Goal: Entertainment & Leisure: Consume media (video, audio)

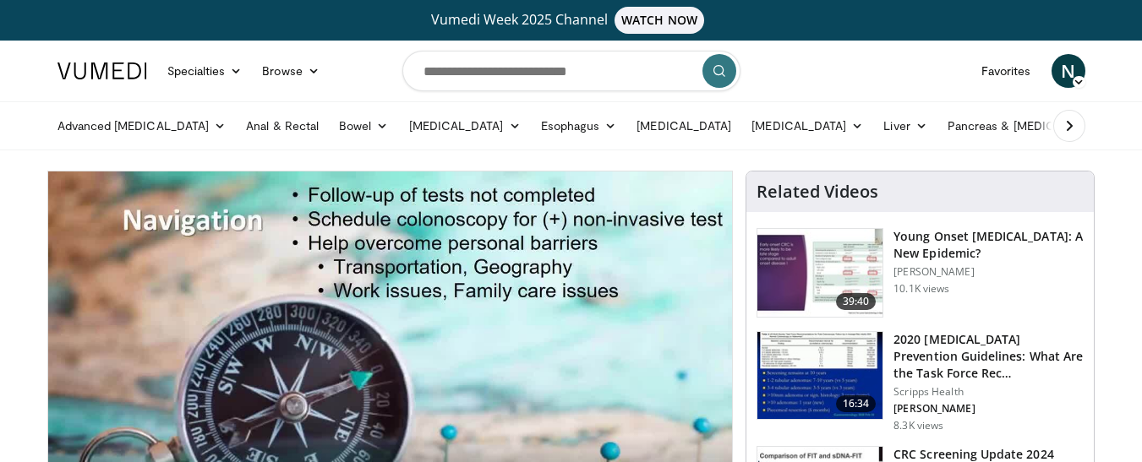
scroll to position [85, 0]
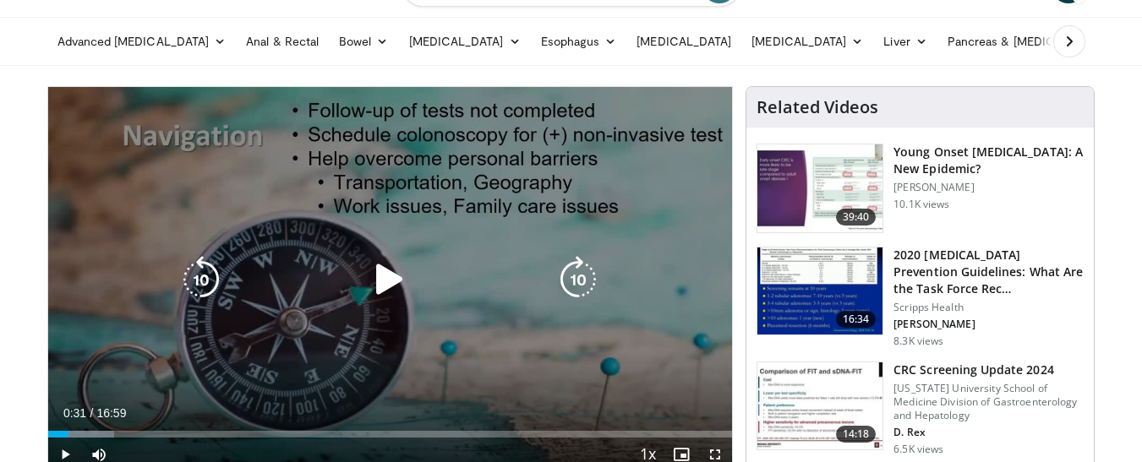
click at [388, 284] on icon "Video Player" at bounding box center [389, 279] width 47 height 47
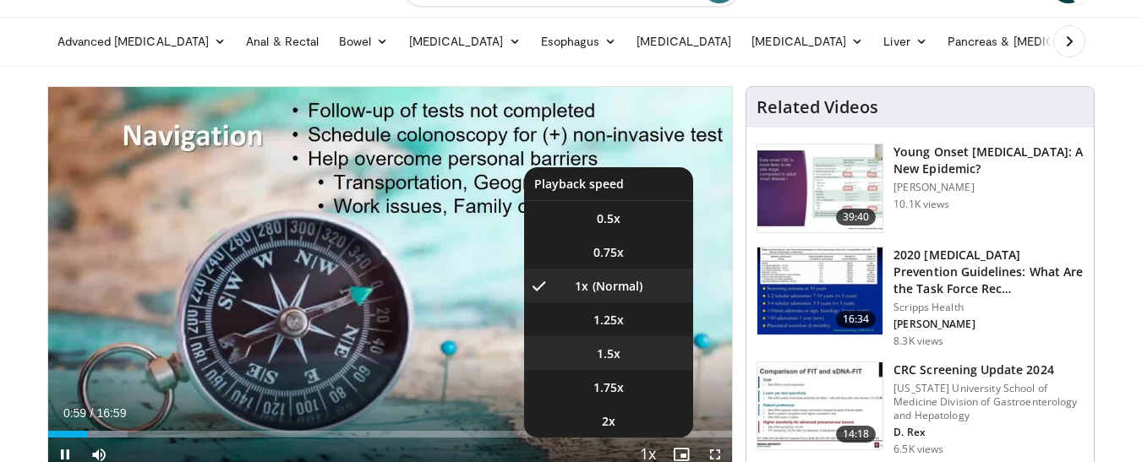
click at [610, 351] on span "1.5x" at bounding box center [609, 354] width 24 height 17
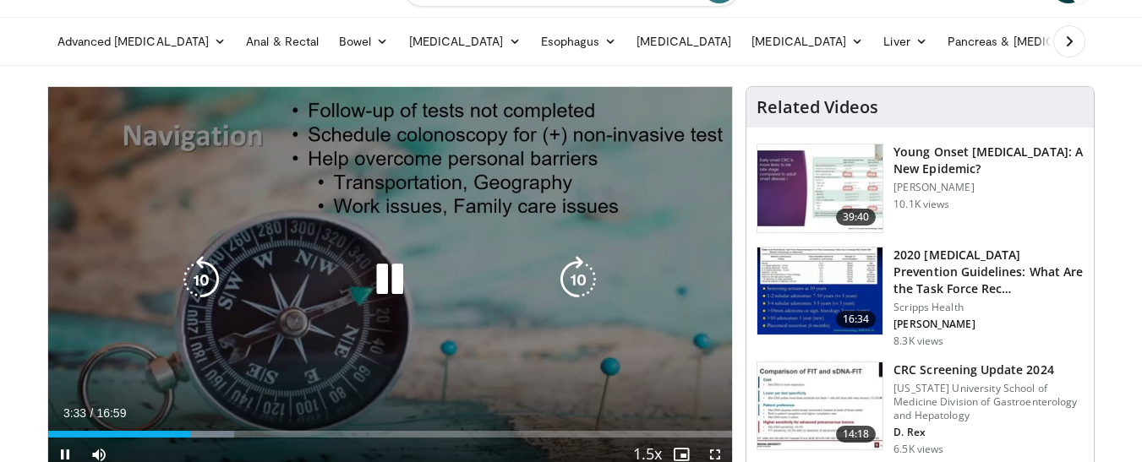
click at [396, 269] on icon "Video Player" at bounding box center [389, 279] width 47 height 47
click at [393, 272] on icon "Video Player" at bounding box center [389, 279] width 47 height 47
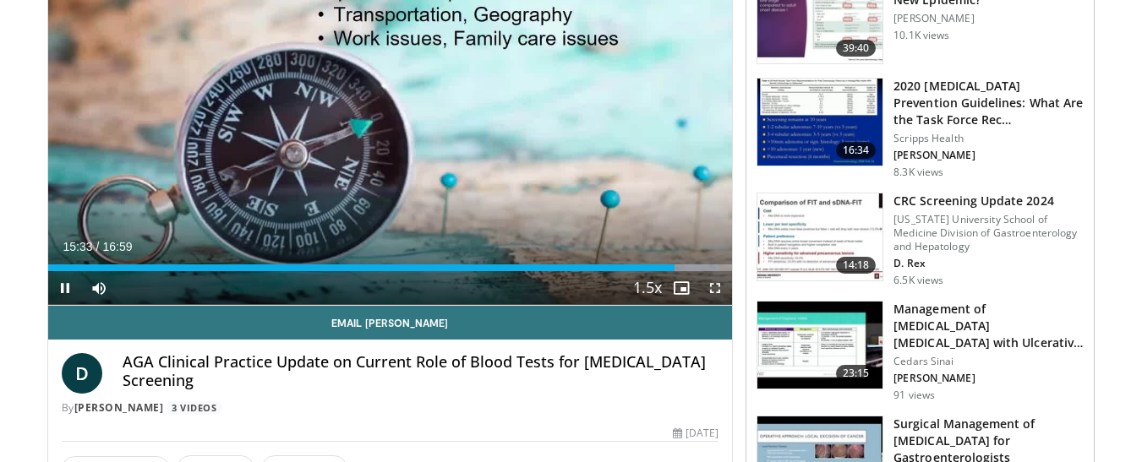
scroll to position [169, 0]
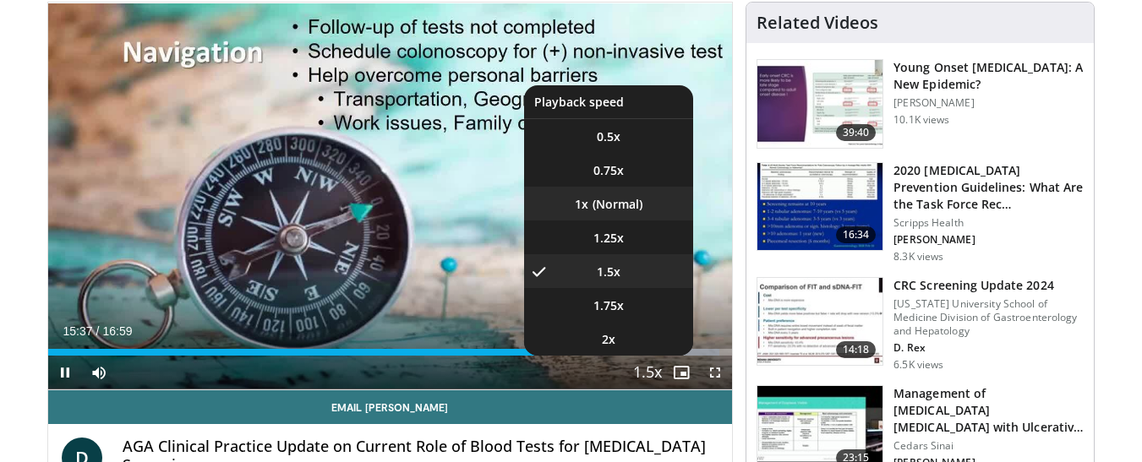
click at [601, 201] on li "1x" at bounding box center [608, 204] width 169 height 34
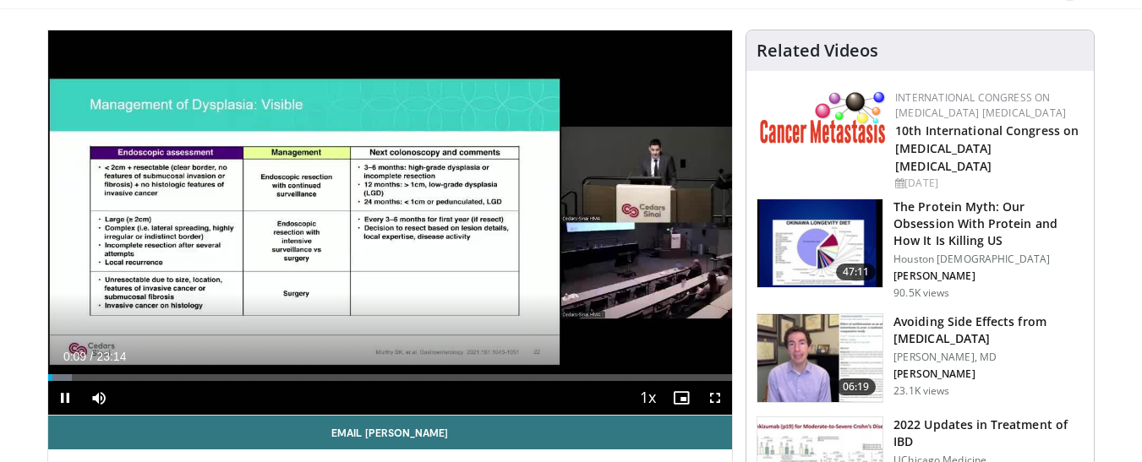
scroll to position [169, 0]
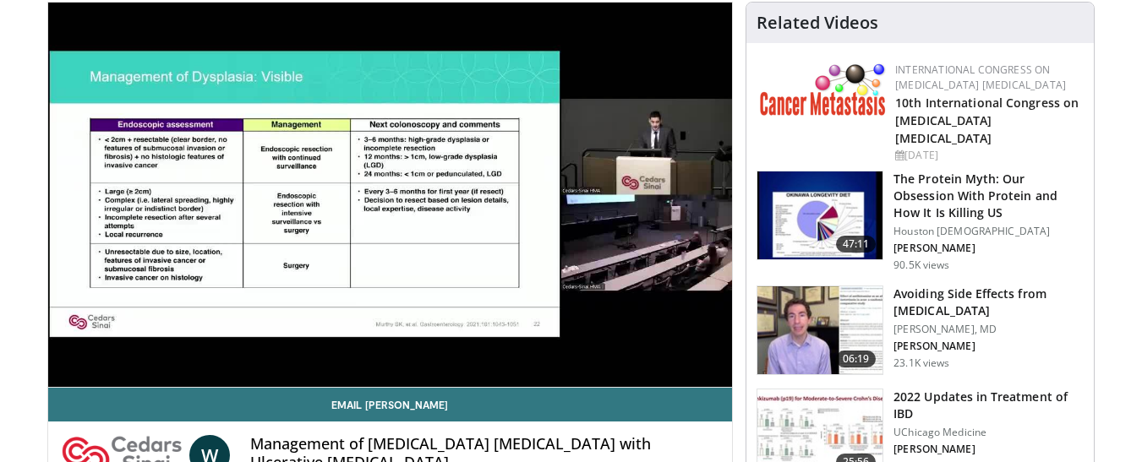
click at [677, 352] on video-js "**********" at bounding box center [390, 196] width 685 height 386
click at [663, 349] on video-js "**********" at bounding box center [390, 196] width 685 height 386
click at [663, 349] on div "10 seconds Tap to unmute" at bounding box center [390, 195] width 685 height 385
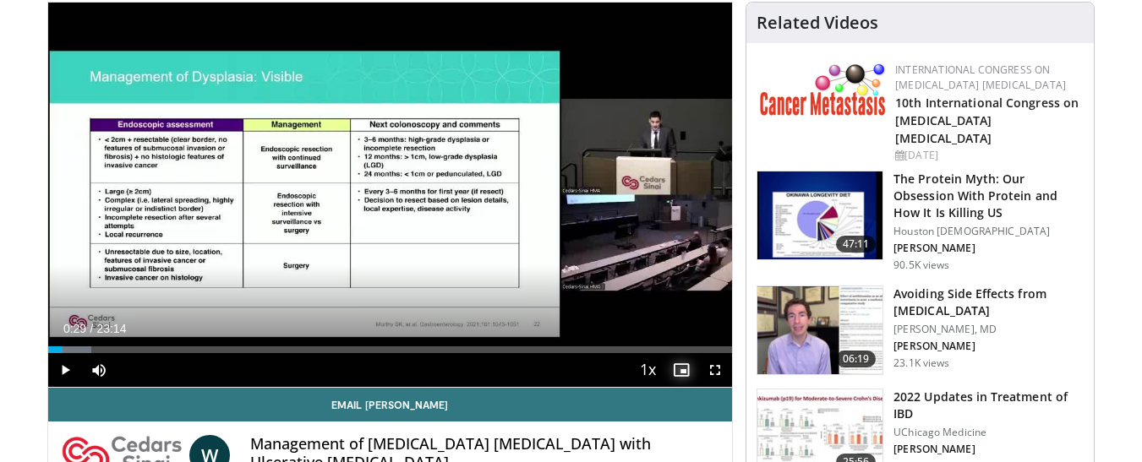
click at [665, 355] on span "Video Player" at bounding box center [682, 370] width 34 height 34
drag, startPoint x: 386, startPoint y: 351, endPoint x: 489, endPoint y: 360, distance: 103.6
click at [512, 360] on div "Current Time 0:29 / Duration 23:14 Play Skip Backward Skip Forward Mute Loaded …" at bounding box center [390, 370] width 685 height 34
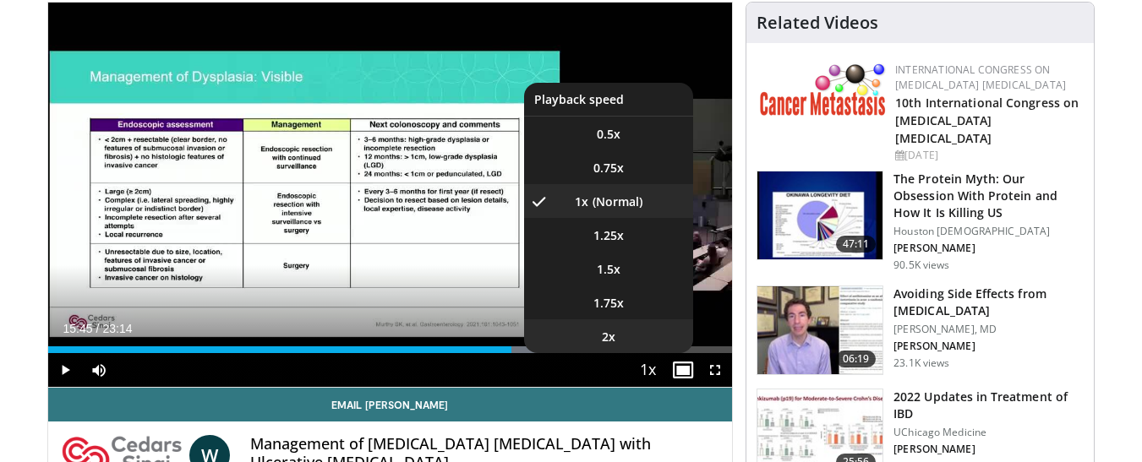
click at [627, 347] on li "2x" at bounding box center [608, 337] width 169 height 34
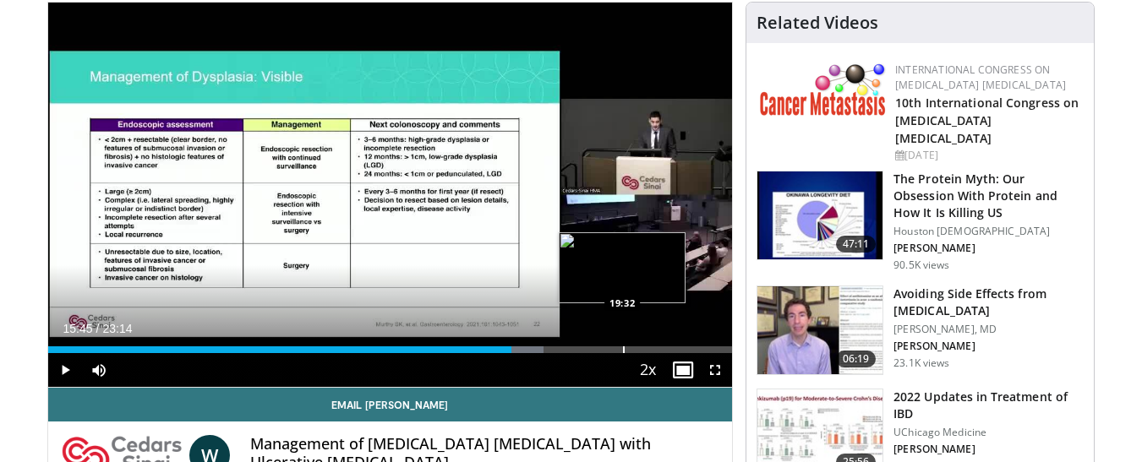
click at [623, 347] on div "Progress Bar" at bounding box center [624, 350] width 2 height 7
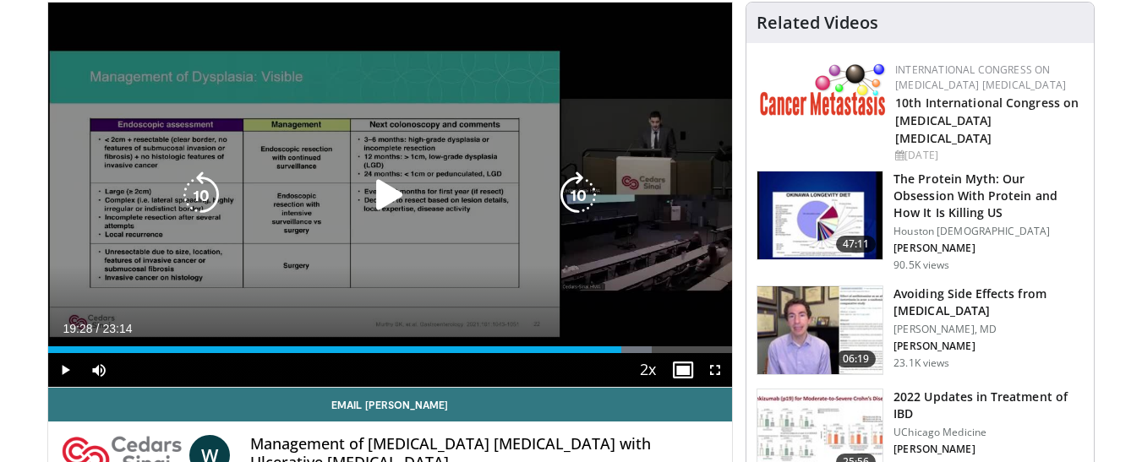
click at [380, 189] on icon "Video Player" at bounding box center [389, 195] width 47 height 47
click at [386, 198] on icon "Video Player" at bounding box center [389, 195] width 47 height 47
click at [306, 44] on div "10 seconds Tap to unmute" at bounding box center [390, 195] width 685 height 385
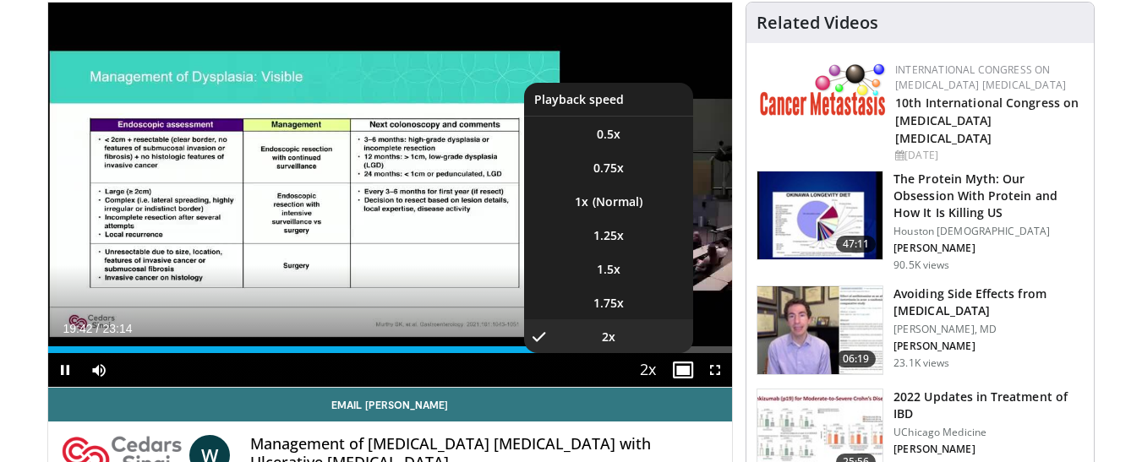
click at [647, 370] on span "Video Player" at bounding box center [648, 371] width 24 height 34
click at [615, 199] on li "1x" at bounding box center [608, 201] width 169 height 34
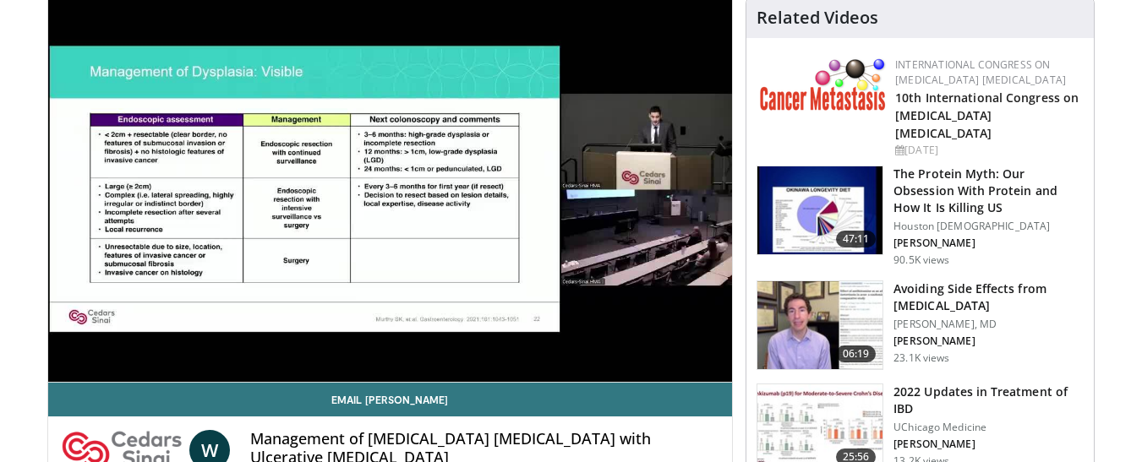
scroll to position [85, 0]
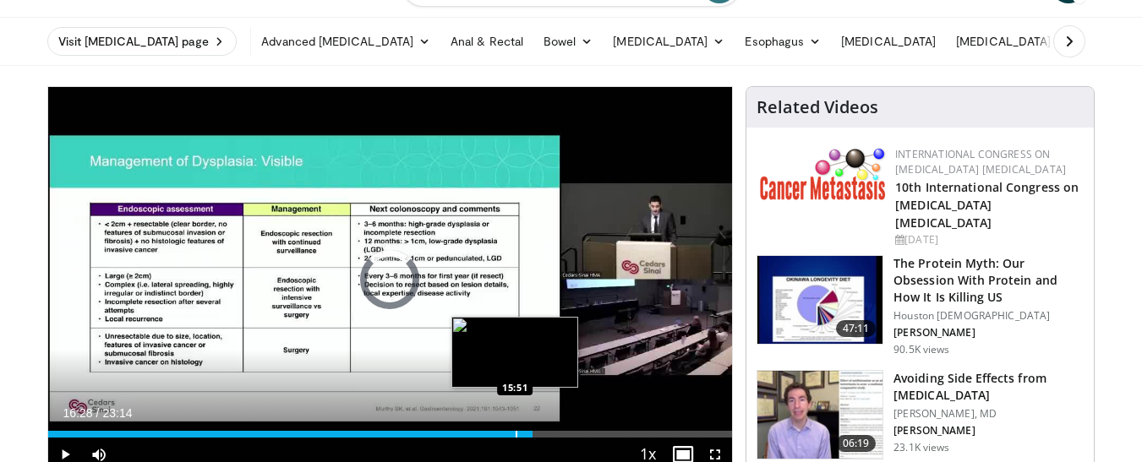
drag, startPoint x: 534, startPoint y: 432, endPoint x: 515, endPoint y: 432, distance: 19.4
click at [516, 432] on div "Progress Bar" at bounding box center [517, 434] width 2 height 7
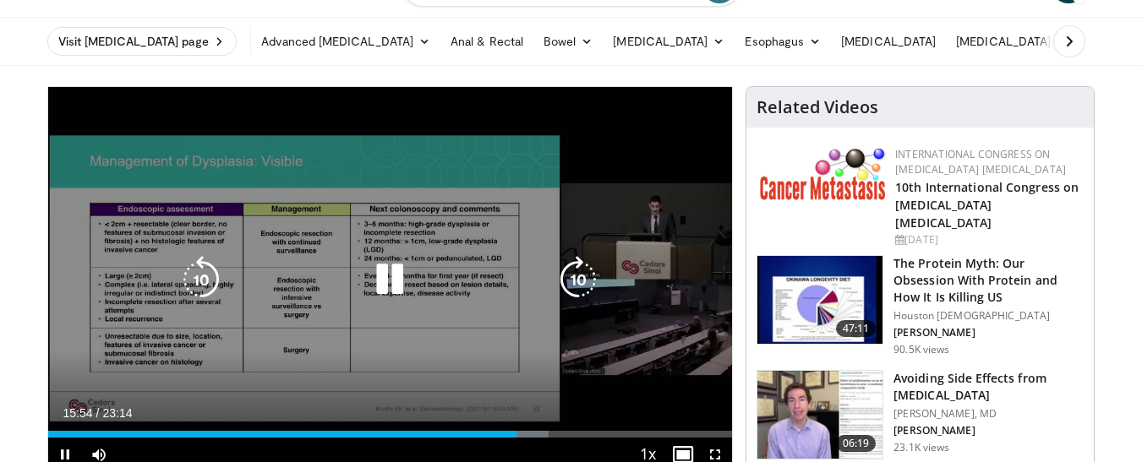
click at [202, 138] on div "10 seconds Tap to unmute" at bounding box center [390, 279] width 685 height 385
click at [231, 131] on div "10 seconds Tap to unmute" at bounding box center [390, 279] width 685 height 385
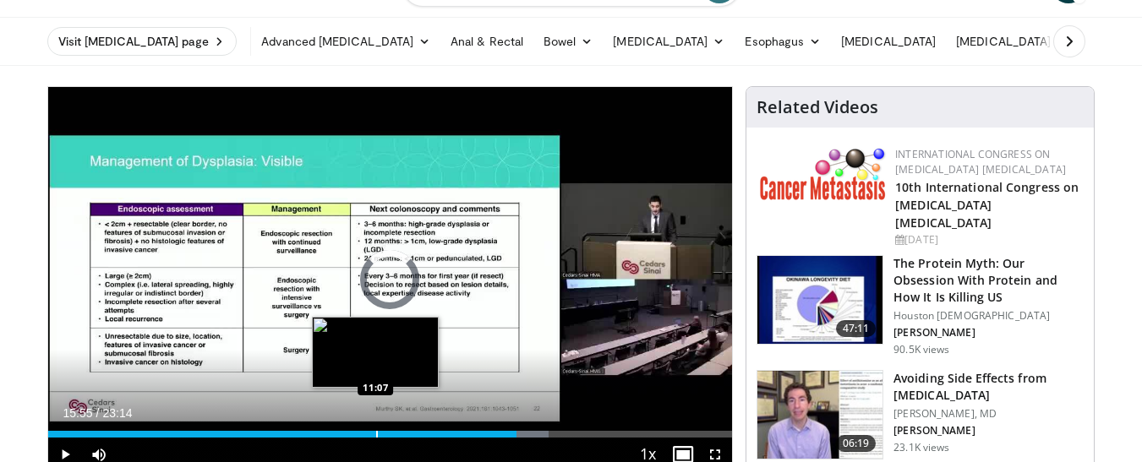
click at [375, 428] on div "Loaded : 73.15% 15:55 11:07" at bounding box center [390, 430] width 685 height 16
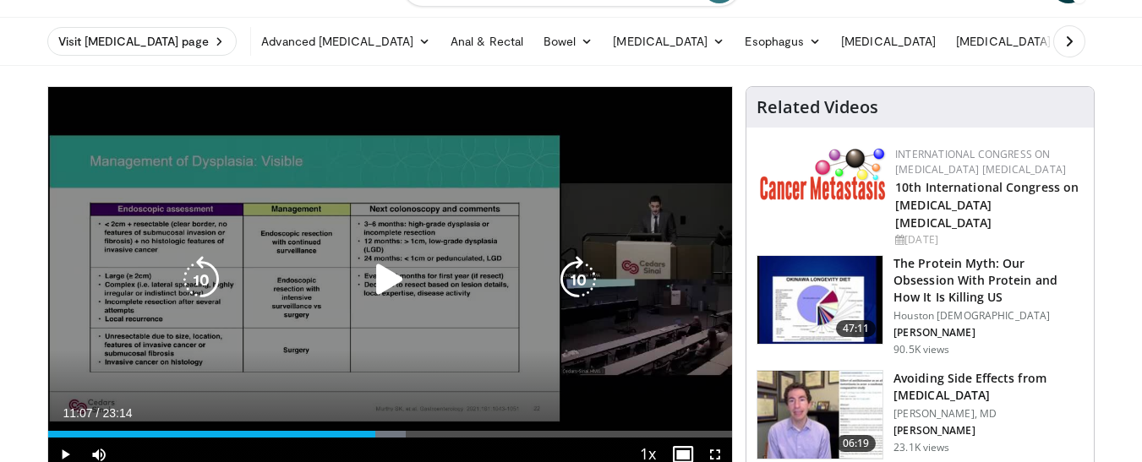
click at [387, 277] on icon "Video Player" at bounding box center [389, 279] width 47 height 47
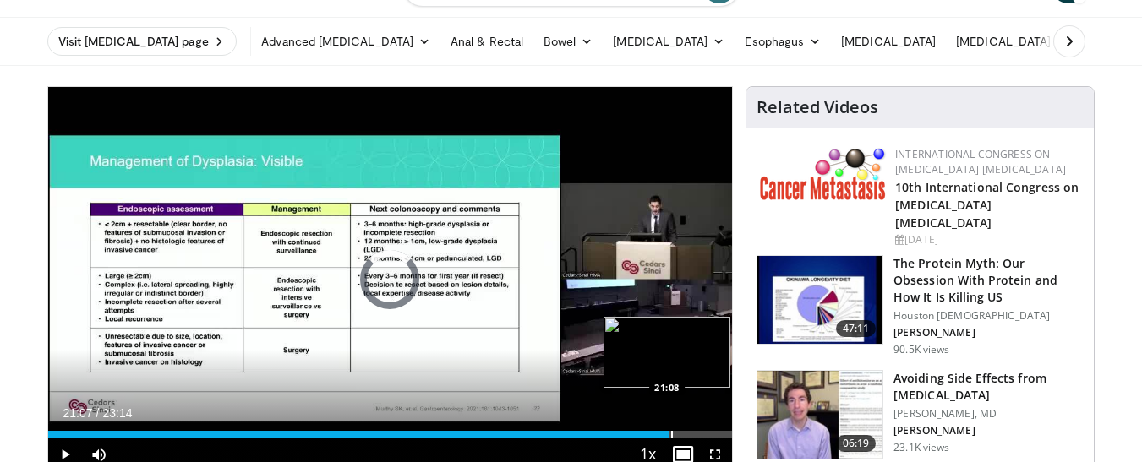
click at [671, 436] on div "Progress Bar" at bounding box center [672, 434] width 2 height 7
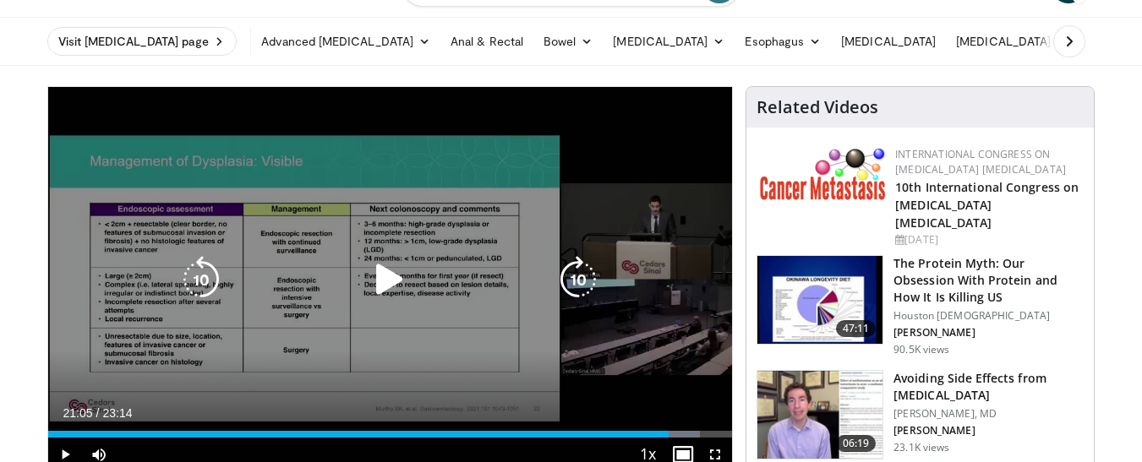
click at [669, 434] on div "21:05" at bounding box center [358, 434] width 621 height 7
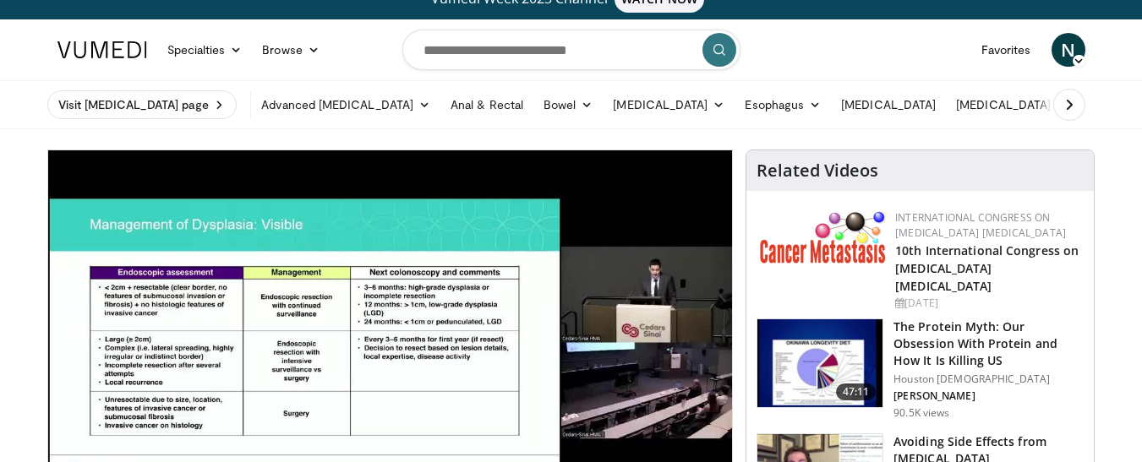
scroll to position [0, 0]
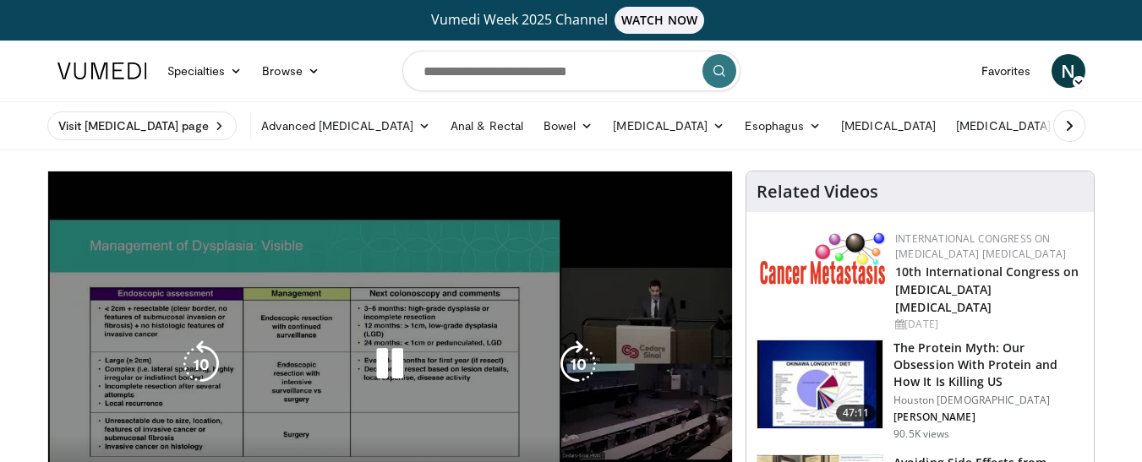
drag, startPoint x: 390, startPoint y: 362, endPoint x: 192, endPoint y: 358, distance: 197.9
click at [193, 358] on div "Video Player" at bounding box center [389, 364] width 411 height 34
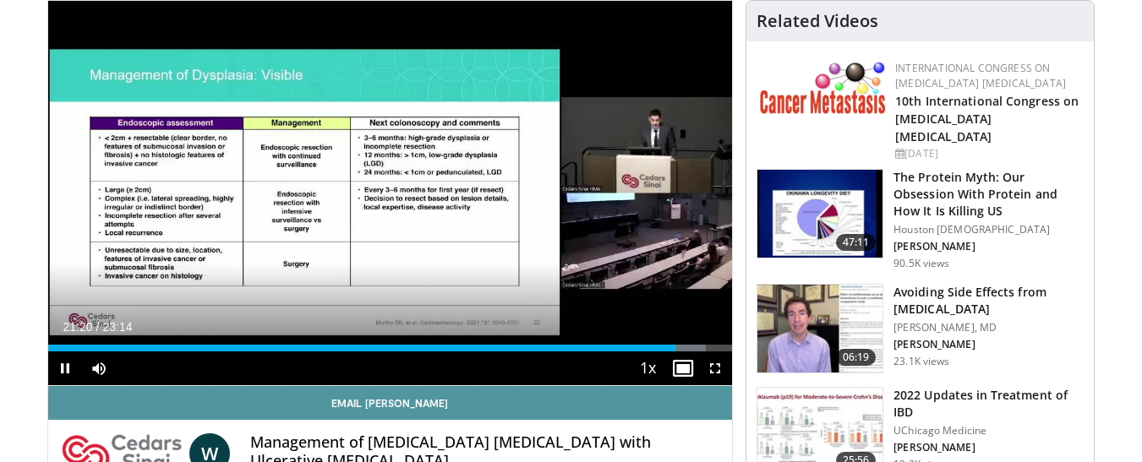
scroll to position [169, 0]
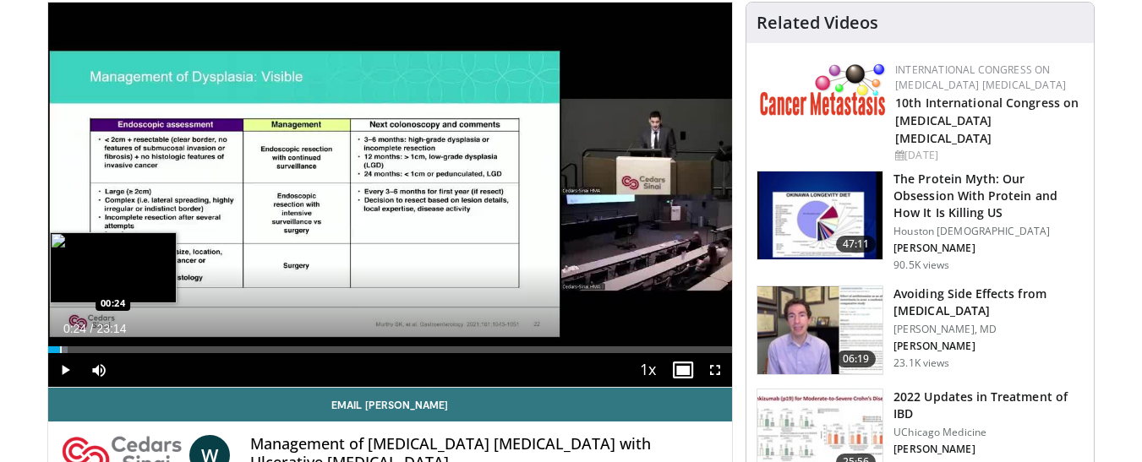
click at [59, 342] on div "Loaded : 2.85% 00:24 00:24" at bounding box center [390, 345] width 685 height 16
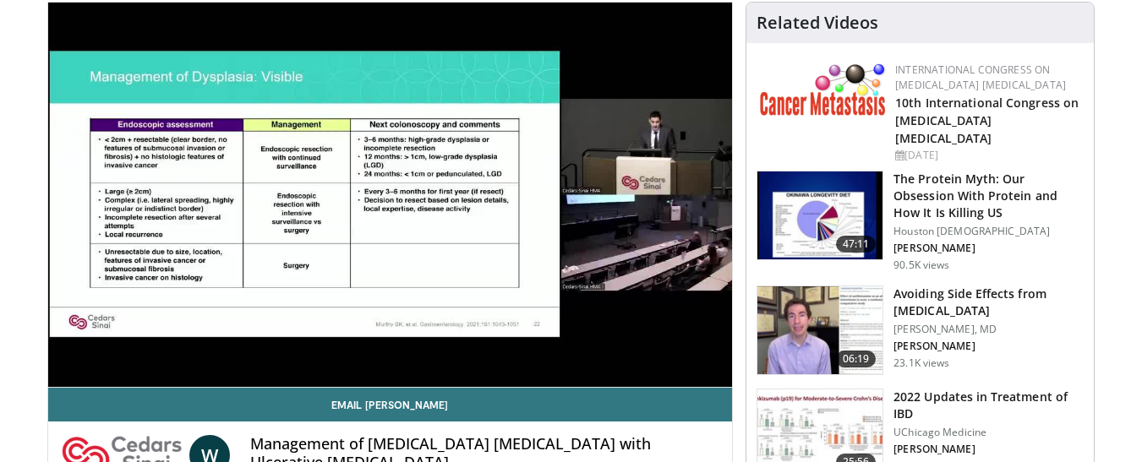
click at [56, 344] on video-js "**********" at bounding box center [390, 196] width 685 height 386
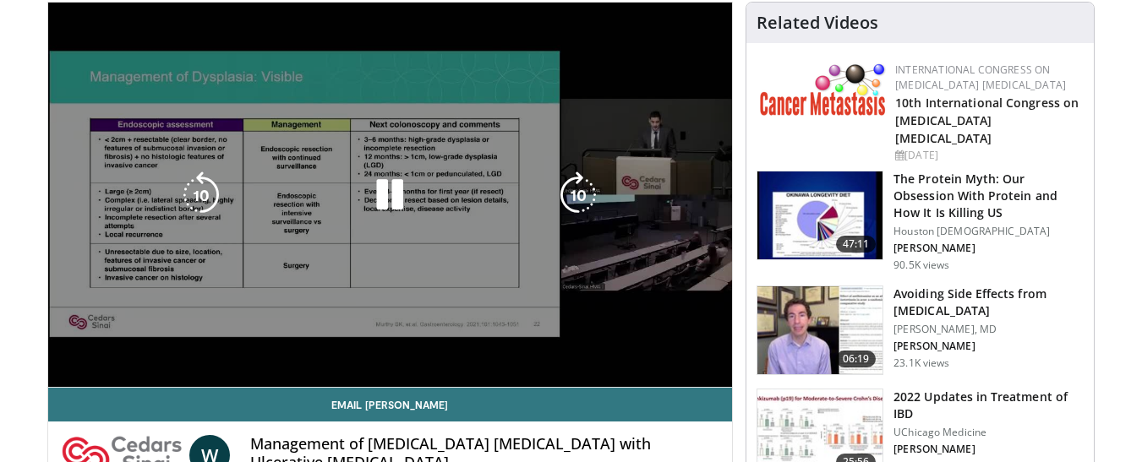
click at [56, 344] on div "10 seconds Tap to unmute" at bounding box center [390, 195] width 685 height 385
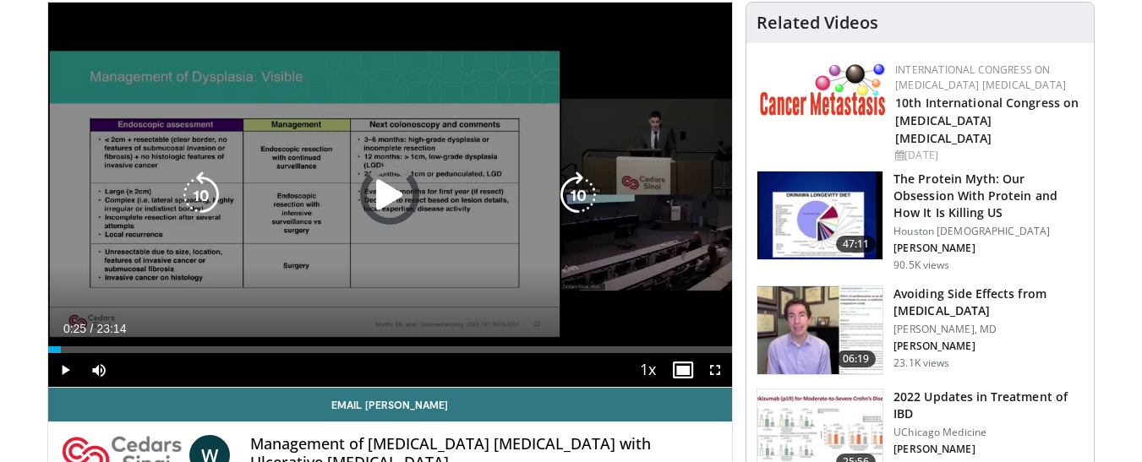
click at [56, 344] on div "Loaded : 1.42% 00:25 00:17" at bounding box center [390, 345] width 685 height 16
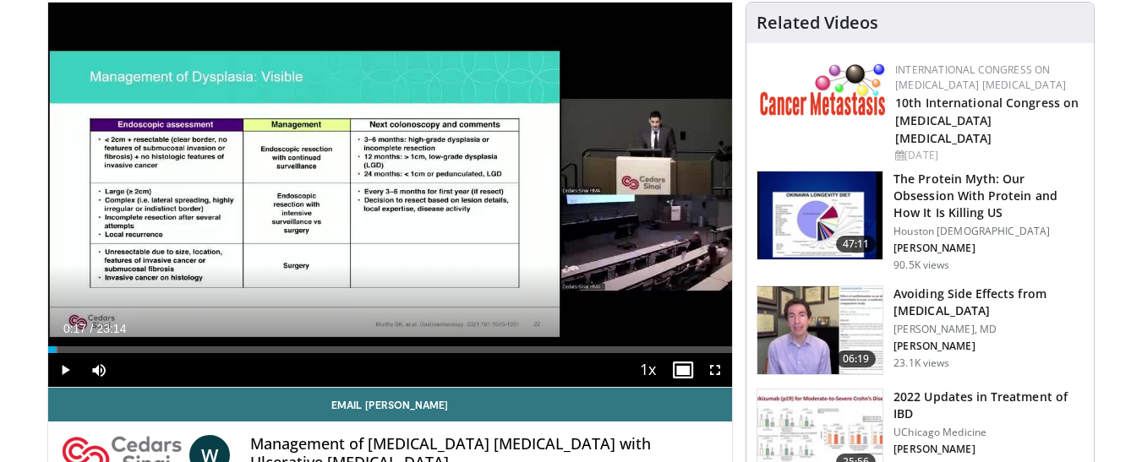
click at [56, 344] on div "Loaded : 1.42% 00:17 00:17" at bounding box center [390, 345] width 685 height 16
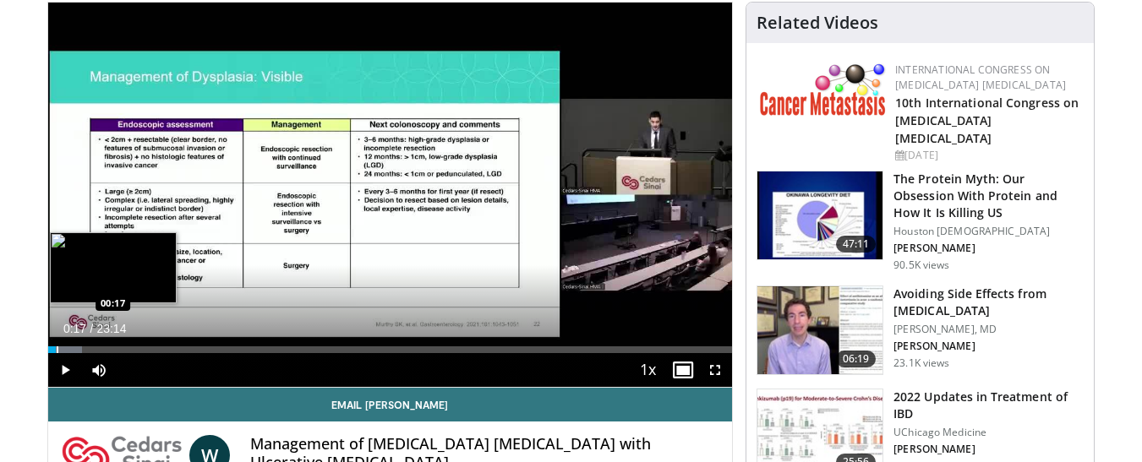
click at [56, 345] on div "Loaded : 4.98% 00:17 00:17" at bounding box center [390, 345] width 685 height 16
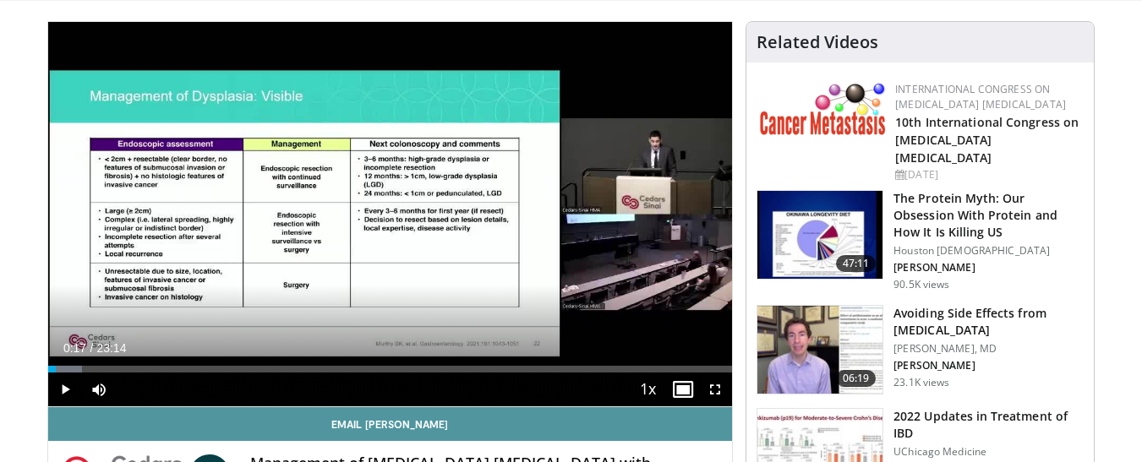
scroll to position [0, 0]
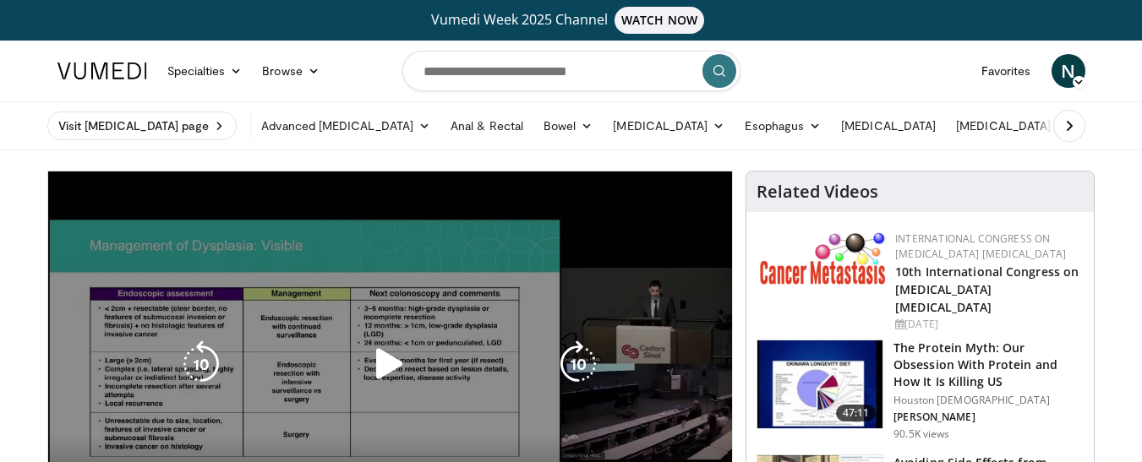
click at [307, 212] on div "10 seconds Tap to unmute" at bounding box center [390, 364] width 685 height 385
click at [307, 211] on div "10 seconds Tap to unmute" at bounding box center [390, 364] width 685 height 385
click at [146, 206] on div "10 seconds Tap to unmute" at bounding box center [390, 364] width 685 height 385
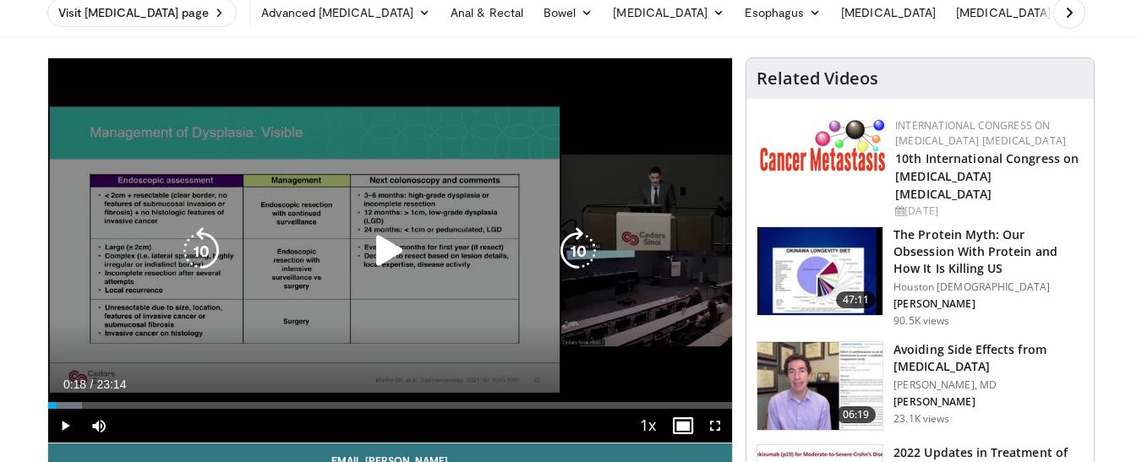
scroll to position [254, 0]
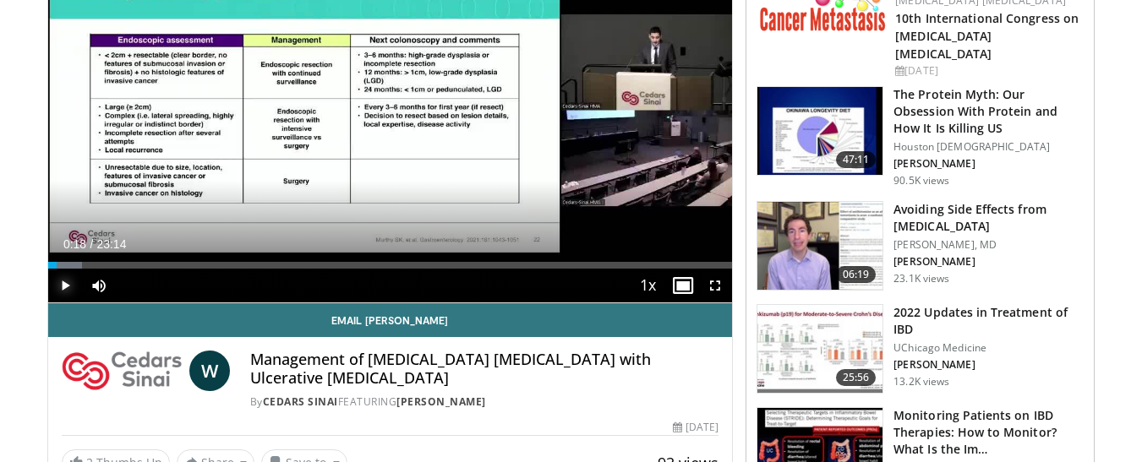
click at [65, 286] on span "Video Player" at bounding box center [65, 286] width 34 height 34
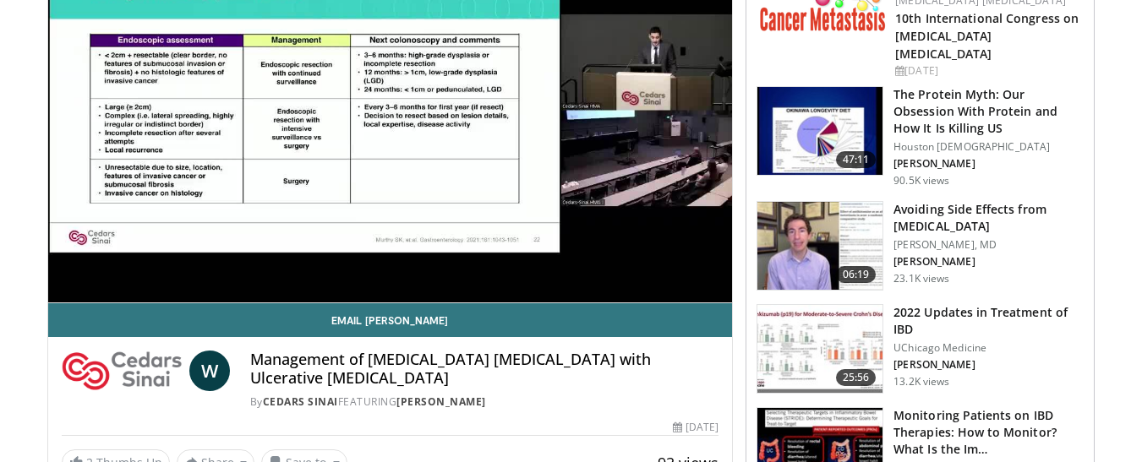
click at [65, 286] on video-js "**********" at bounding box center [390, 111] width 685 height 386
click at [65, 286] on div "10 seconds Tap to unmute" at bounding box center [390, 110] width 685 height 385
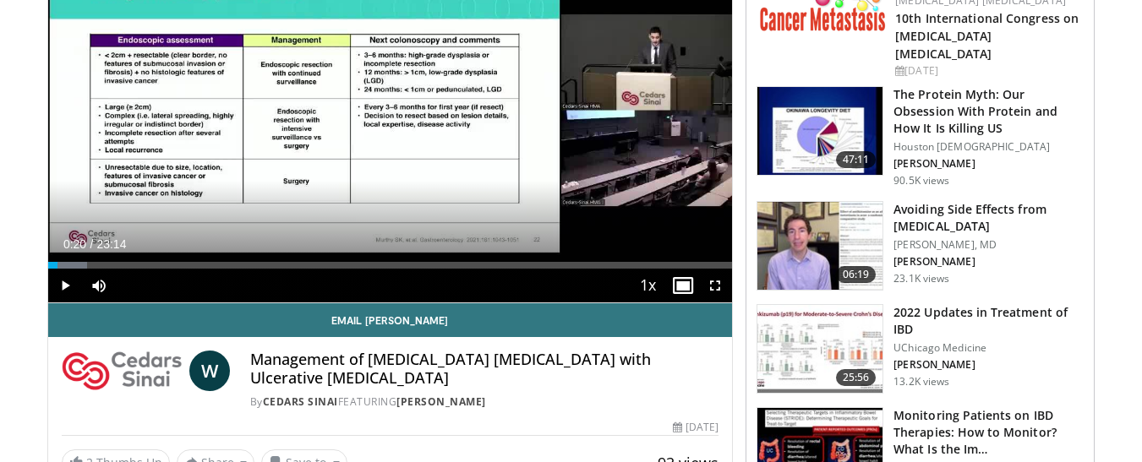
click at [207, 367] on span "W" at bounding box center [209, 371] width 41 height 41
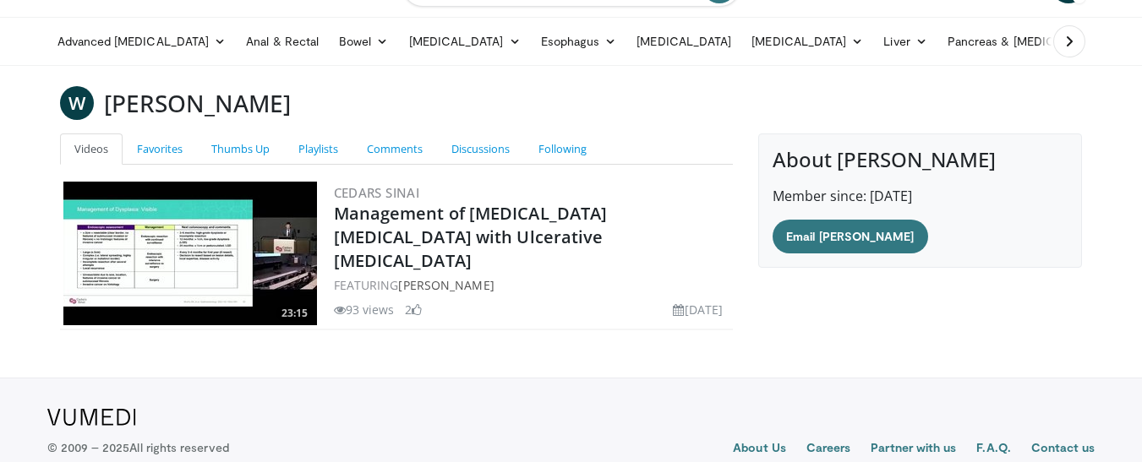
scroll to position [134, 0]
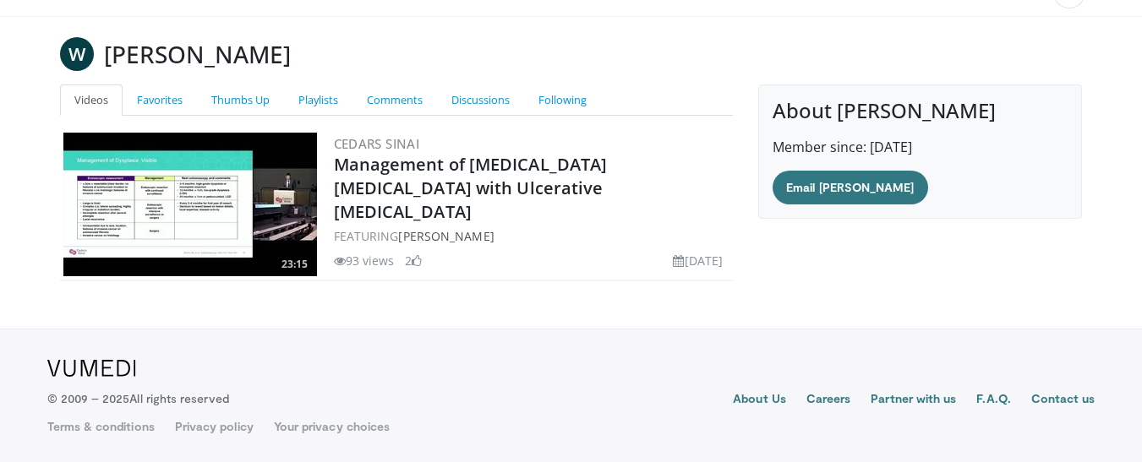
click at [293, 205] on img at bounding box center [190, 205] width 254 height 144
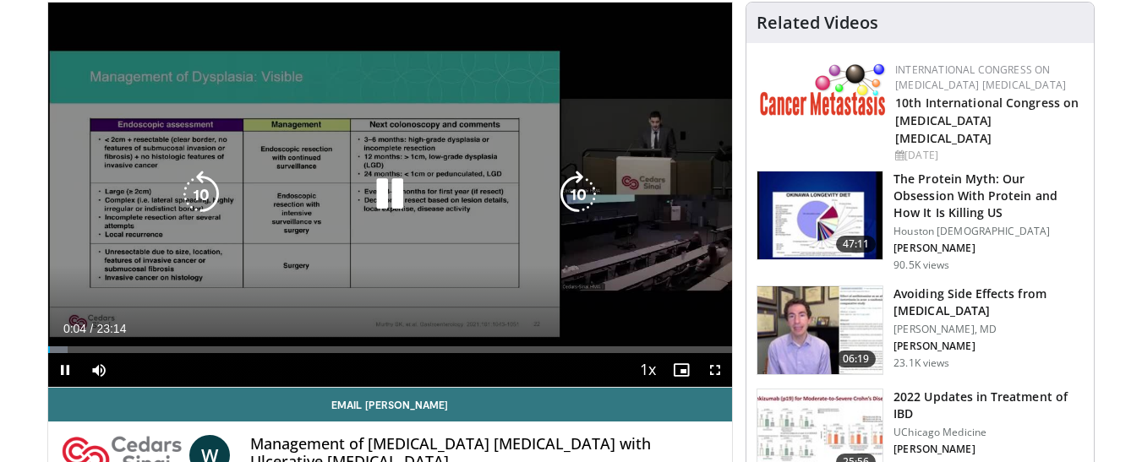
click at [403, 195] on icon "Video Player" at bounding box center [389, 194] width 47 height 47
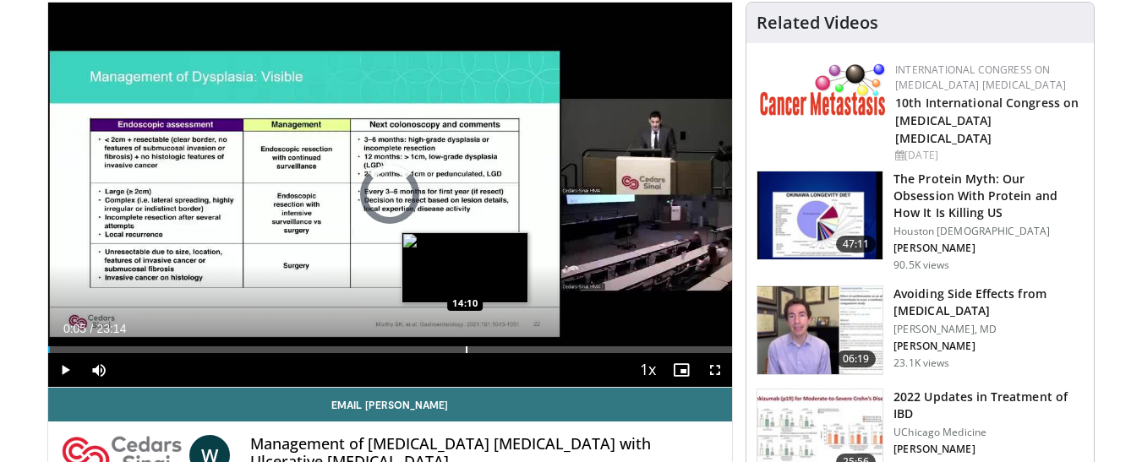
drag, startPoint x: 166, startPoint y: 349, endPoint x: 466, endPoint y: 349, distance: 300.1
click at [466, 349] on div "Progress Bar" at bounding box center [467, 350] width 2 height 7
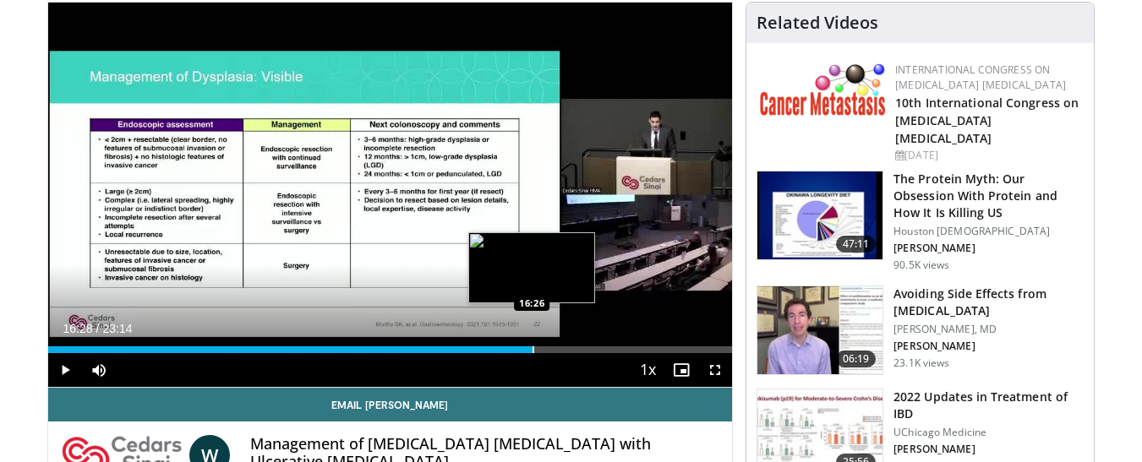
drag, startPoint x: 385, startPoint y: 344, endPoint x: 533, endPoint y: 344, distance: 148.0
click at [533, 344] on div "Loaded : 71.00% 16:22 16:26" at bounding box center [390, 345] width 685 height 16
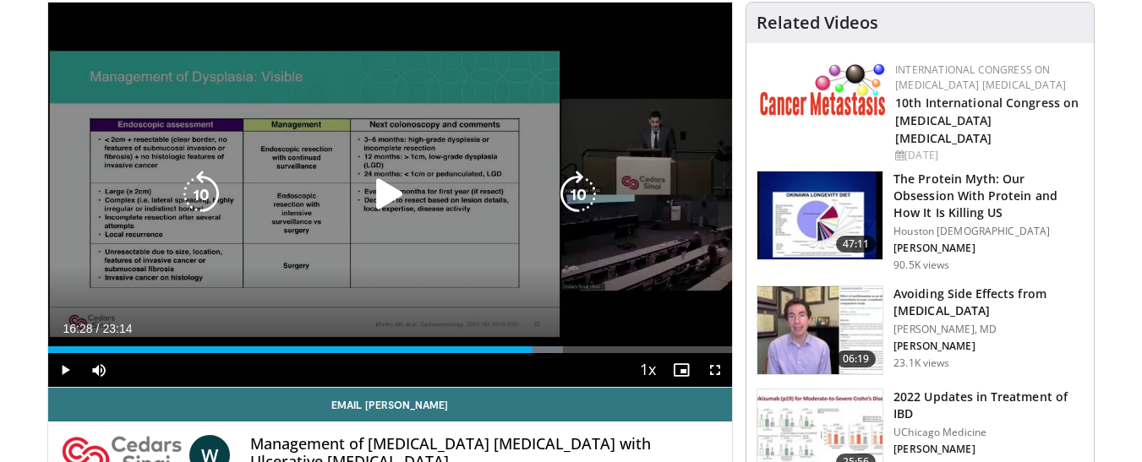
click at [391, 194] on icon "Video Player" at bounding box center [389, 194] width 47 height 47
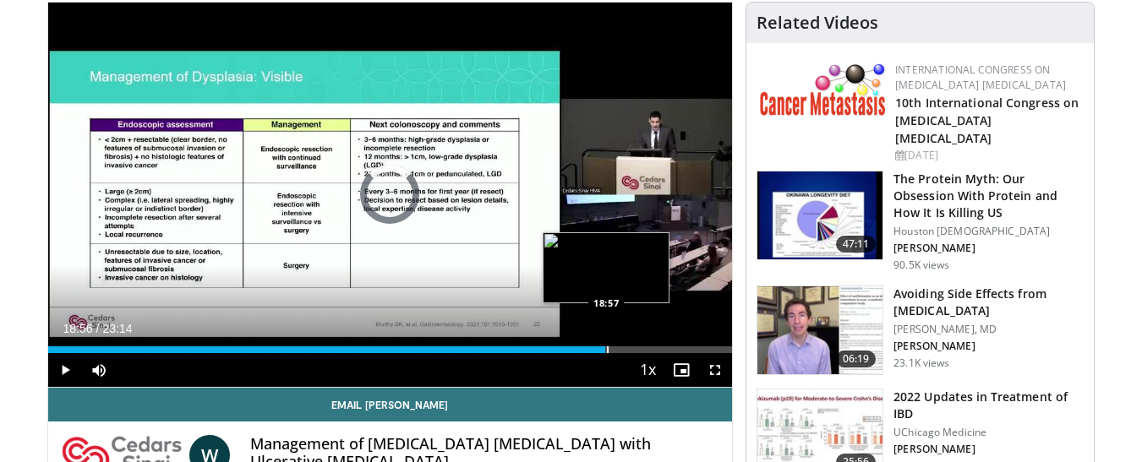
click at [607, 348] on div "Progress Bar" at bounding box center [608, 350] width 2 height 7
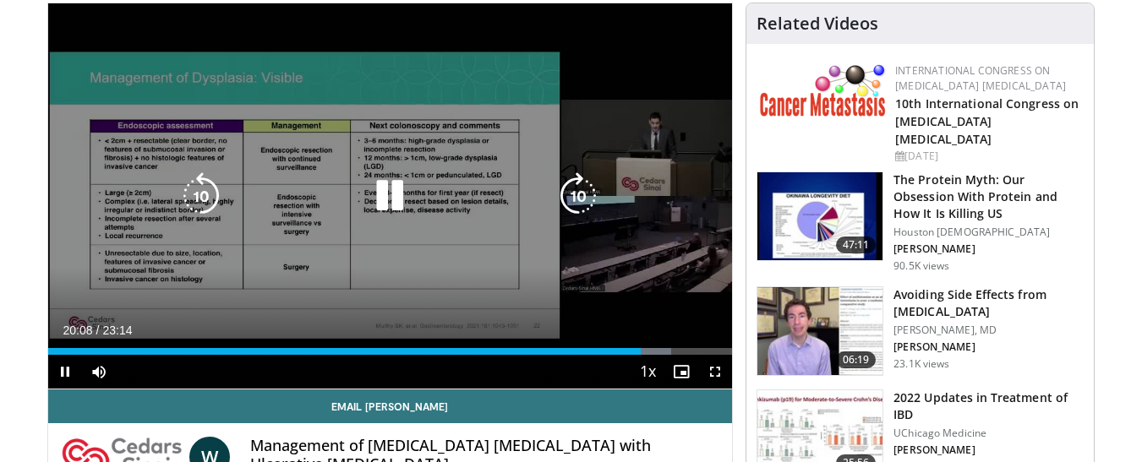
scroll to position [169, 0]
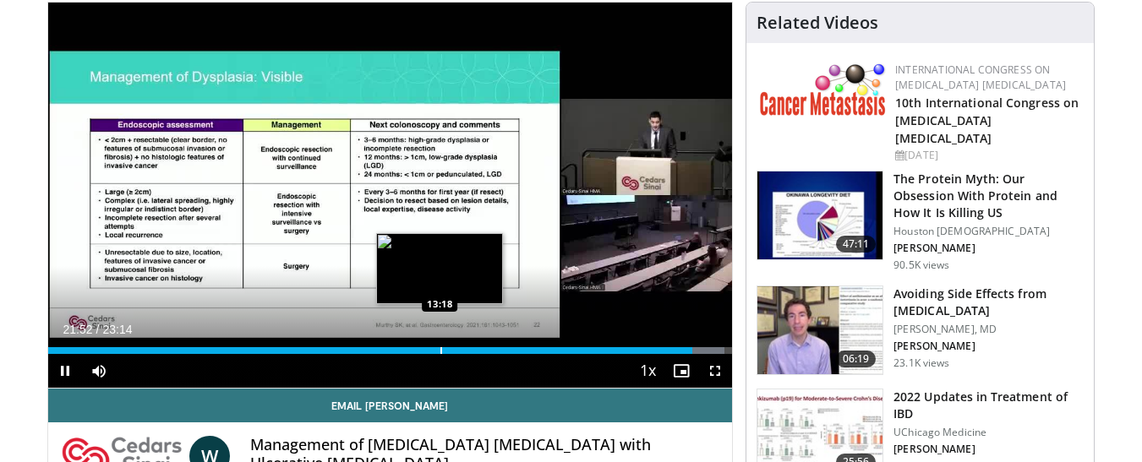
click at [440, 342] on div "Loaded : 98.89% 21:53 13:18" at bounding box center [390, 346] width 685 height 16
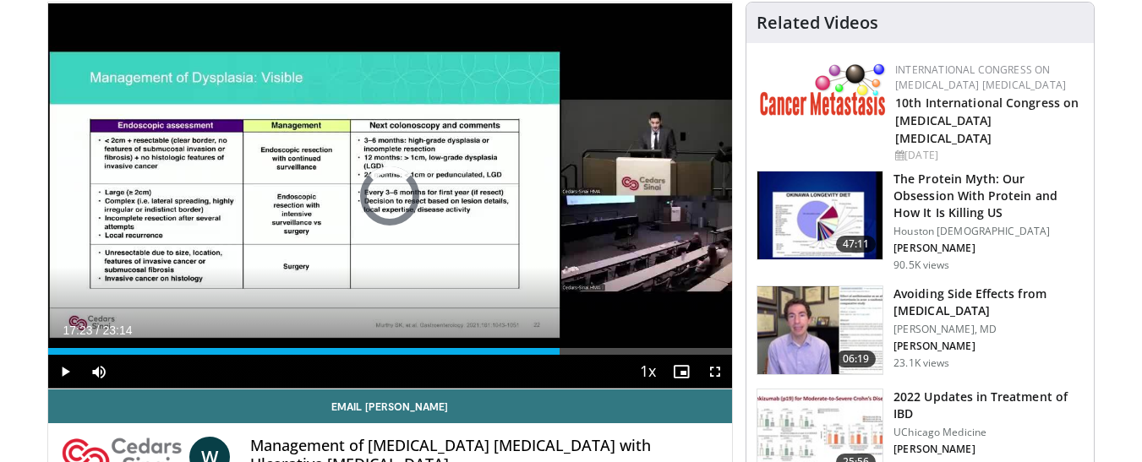
drag, startPoint x: 561, startPoint y: 352, endPoint x: 731, endPoint y: 355, distance: 170.8
click at [731, 355] on div "Current Time 17:23 / Duration 23:14 Play Skip Backward Skip Forward Mute Loaded…" at bounding box center [390, 372] width 685 height 34
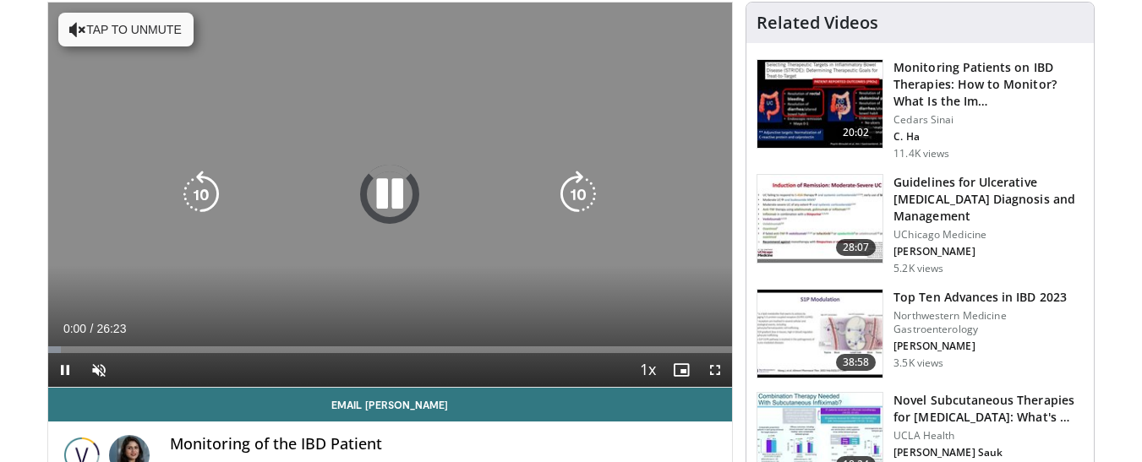
click at [156, 37] on button "Tap to unmute" at bounding box center [125, 30] width 135 height 34
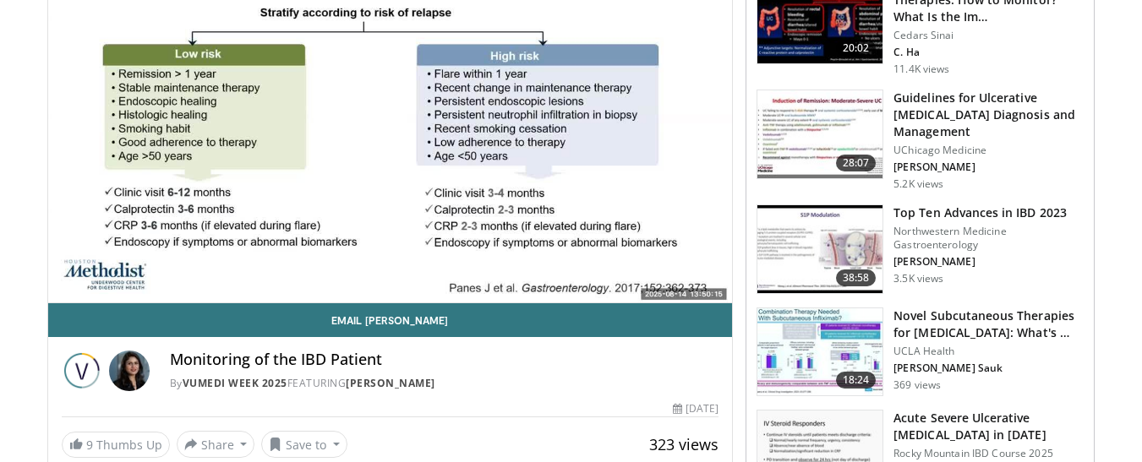
scroll to position [169, 0]
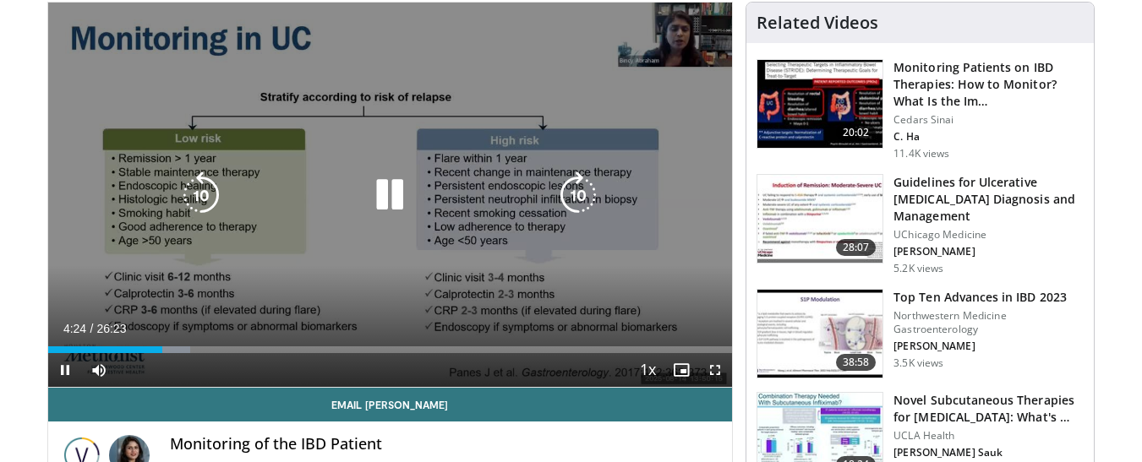
click at [393, 183] on icon "Video Player" at bounding box center [389, 195] width 47 height 47
click at [379, 199] on icon "Video Player" at bounding box center [389, 195] width 47 height 47
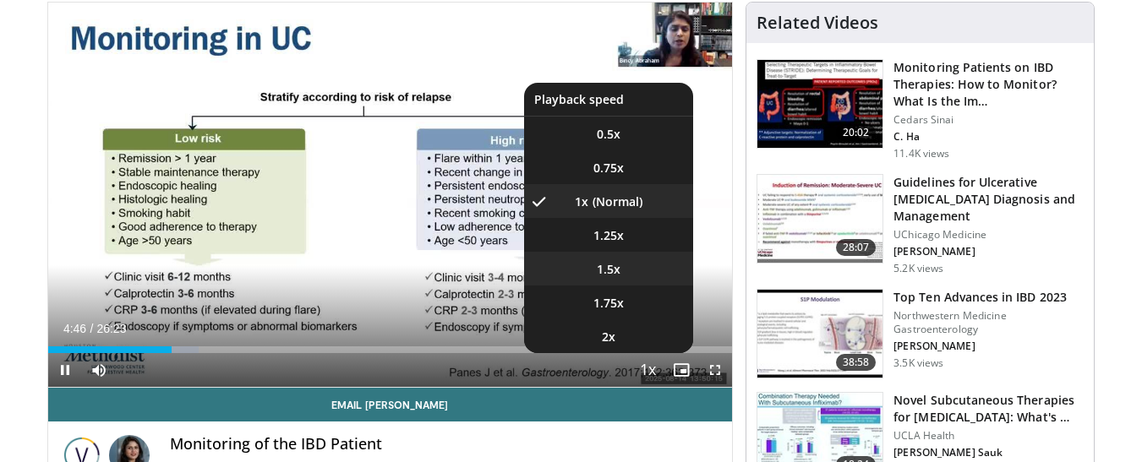
click at [610, 270] on span "1.5x" at bounding box center [609, 269] width 24 height 17
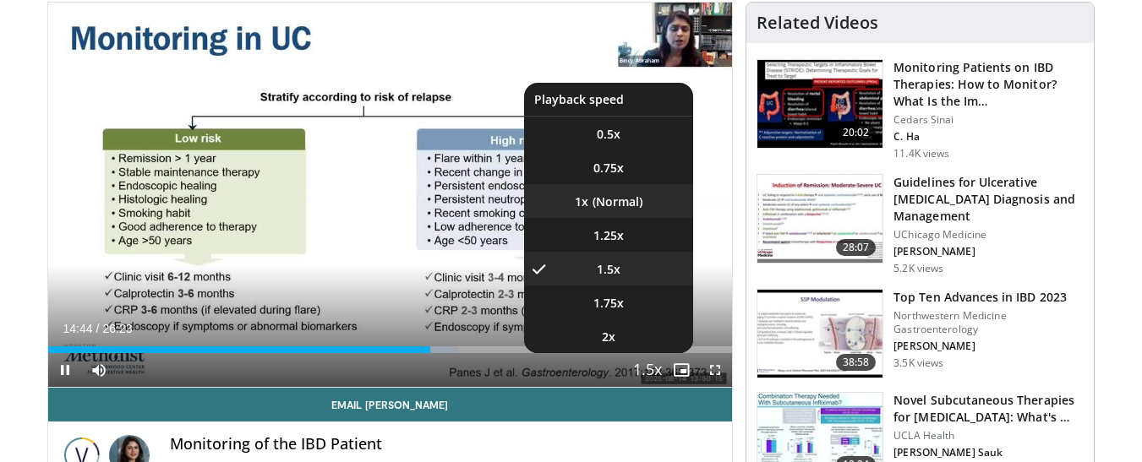
click at [616, 200] on li "1x" at bounding box center [608, 201] width 169 height 34
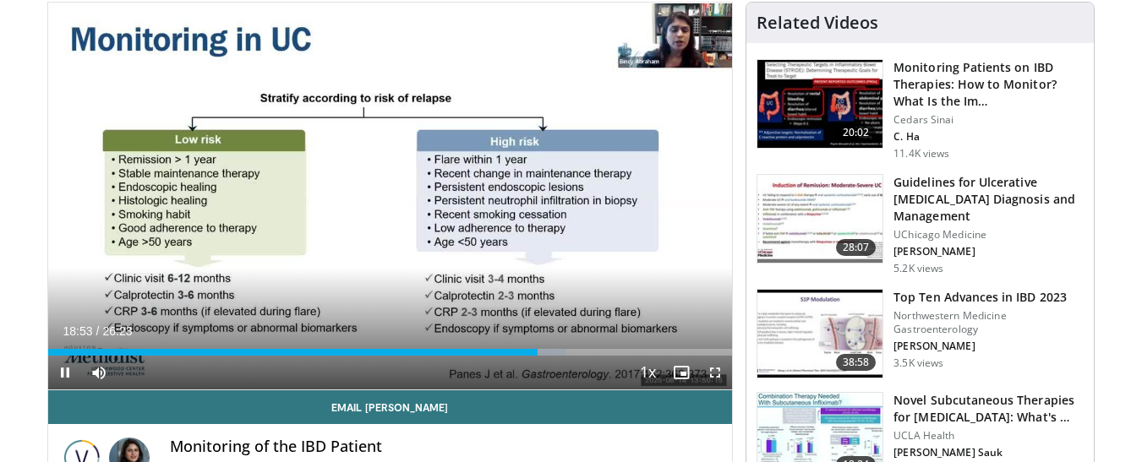
scroll to position [85, 0]
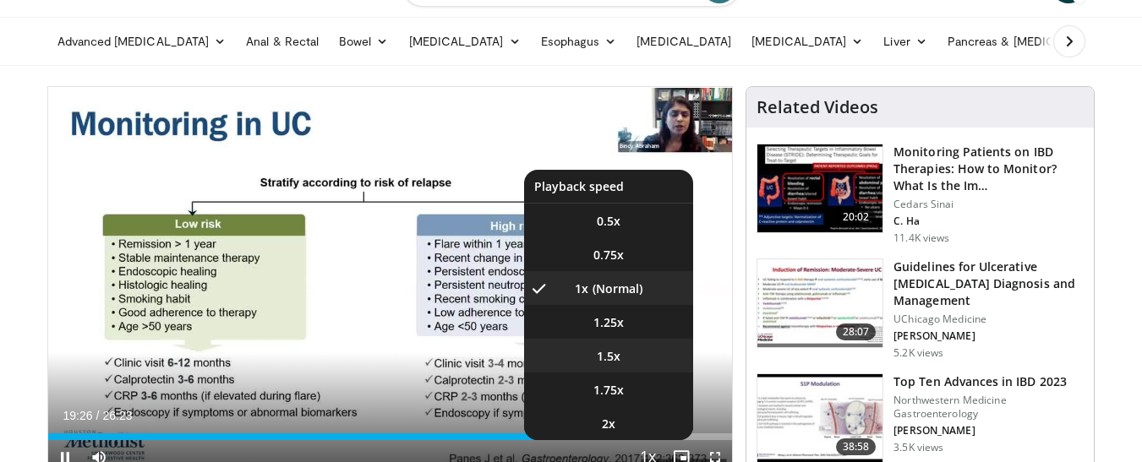
click at [604, 357] on span "1.5x" at bounding box center [609, 356] width 24 height 17
click at [605, 293] on li "1x" at bounding box center [608, 288] width 169 height 34
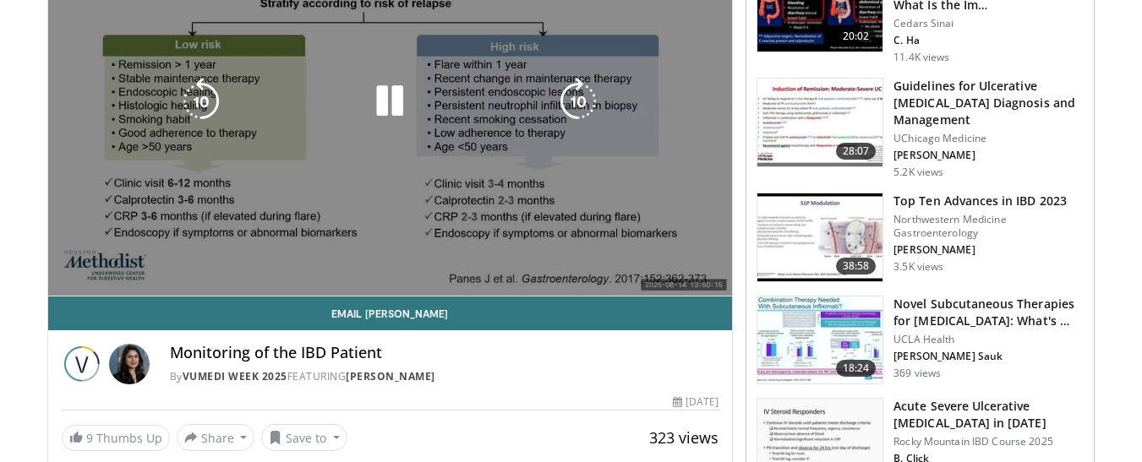
scroll to position [181, 0]
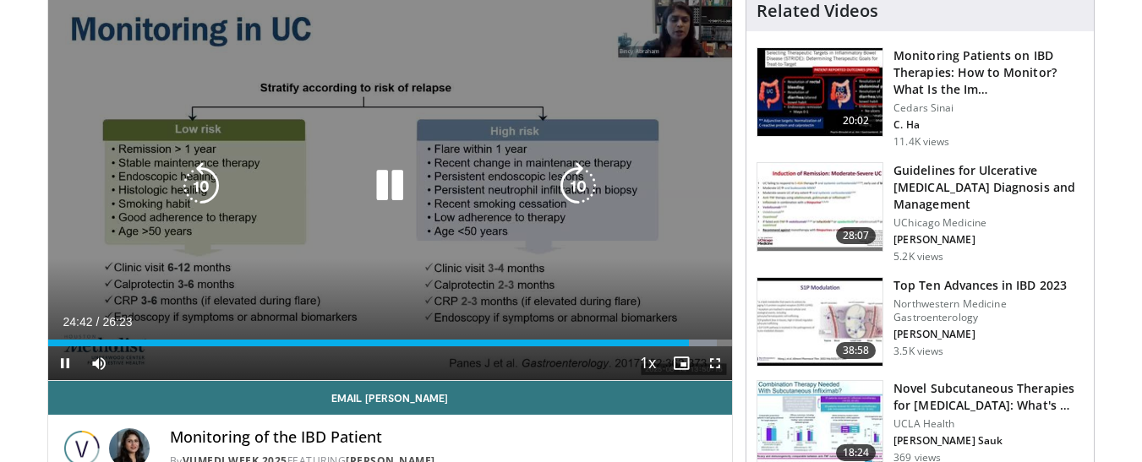
click at [194, 180] on icon "Video Player" at bounding box center [201, 185] width 47 height 47
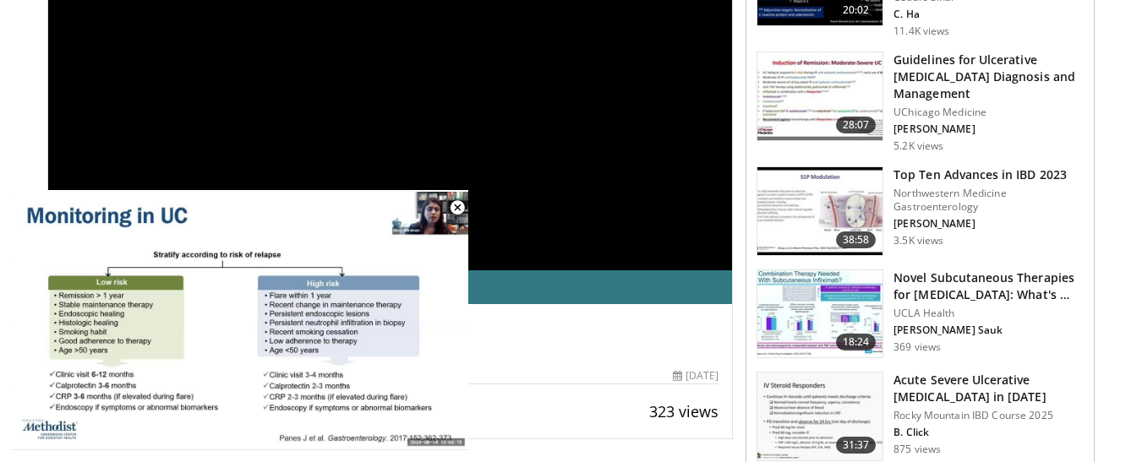
scroll to position [265, 0]
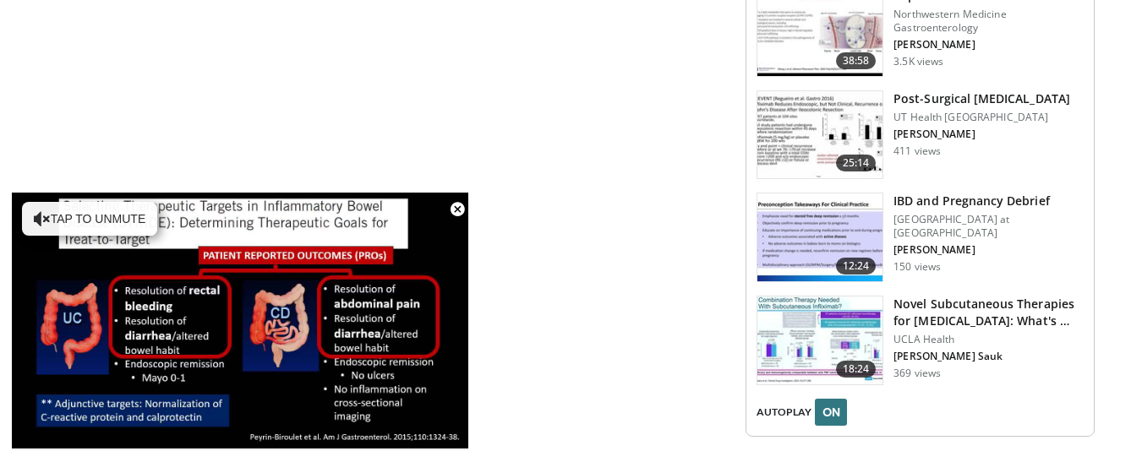
scroll to position [2029, 0]
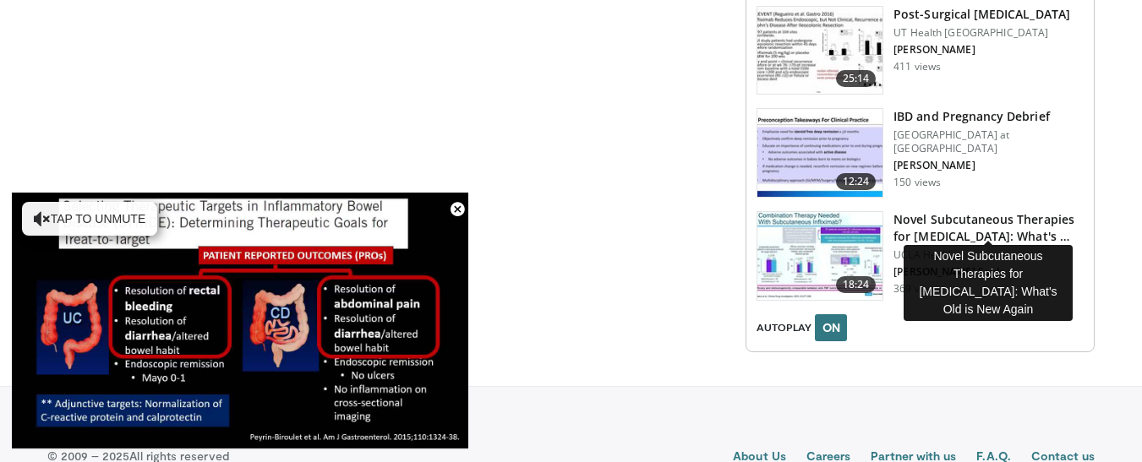
click at [962, 211] on h3 "Novel Subcutaneous Therapies for [MEDICAL_DATA]: What's …" at bounding box center [989, 228] width 190 height 34
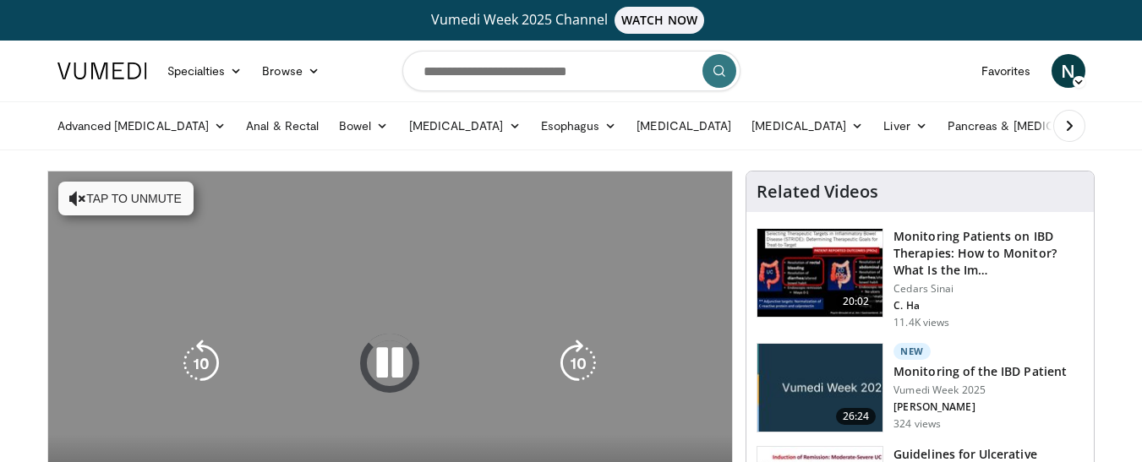
click at [124, 189] on button "Tap to unmute" at bounding box center [125, 199] width 135 height 34
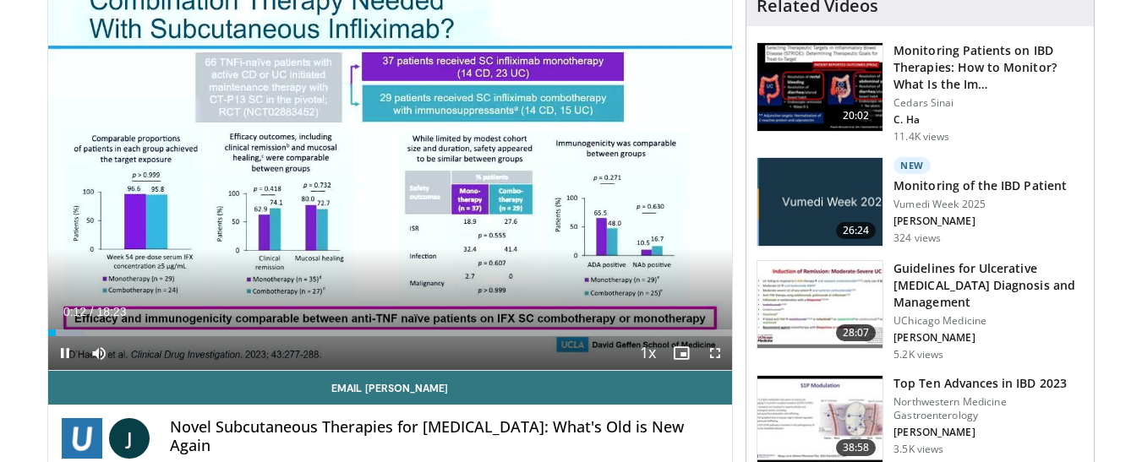
scroll to position [169, 0]
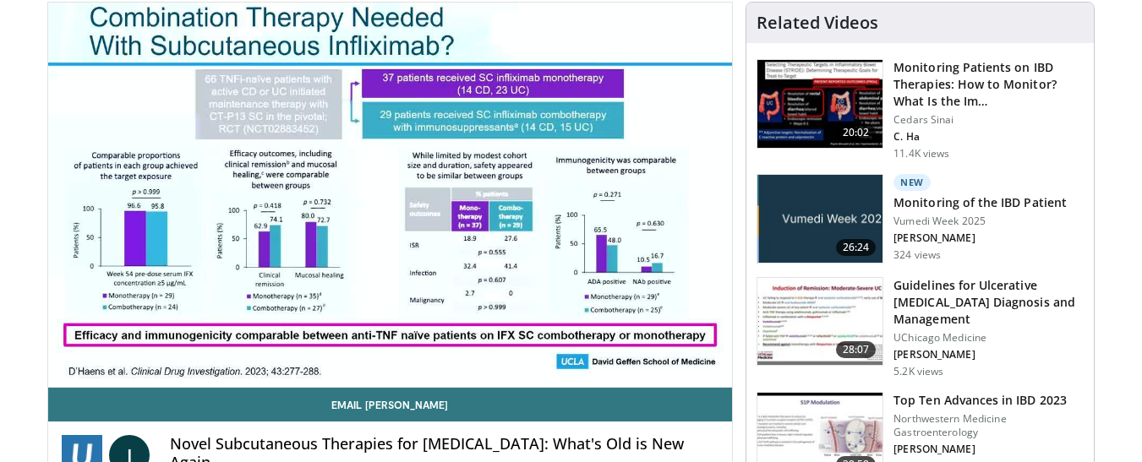
click at [401, 189] on div "10 seconds Tap to unmute" at bounding box center [390, 195] width 685 height 385
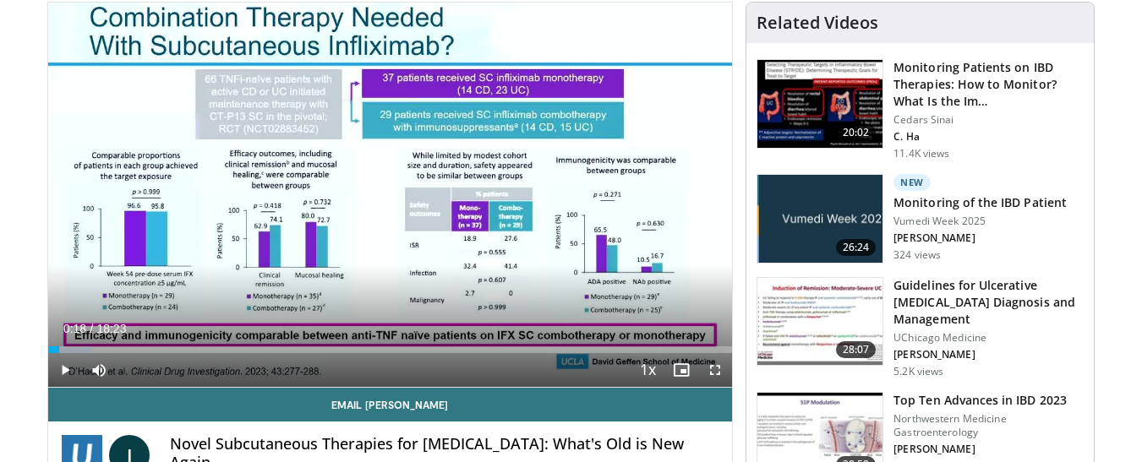
click at [401, 189] on div "10 seconds Tap to unmute" at bounding box center [390, 195] width 685 height 385
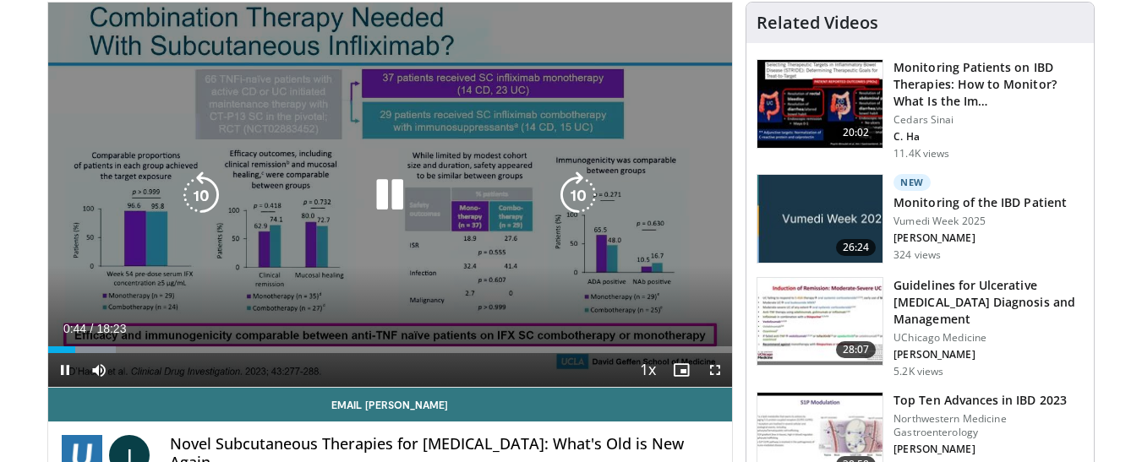
click at [393, 191] on icon "Video Player" at bounding box center [389, 195] width 47 height 47
click at [385, 195] on icon "Video Player" at bounding box center [389, 195] width 47 height 47
click at [398, 178] on icon "Video Player" at bounding box center [389, 195] width 47 height 47
click at [391, 194] on icon "Video Player" at bounding box center [389, 195] width 47 height 47
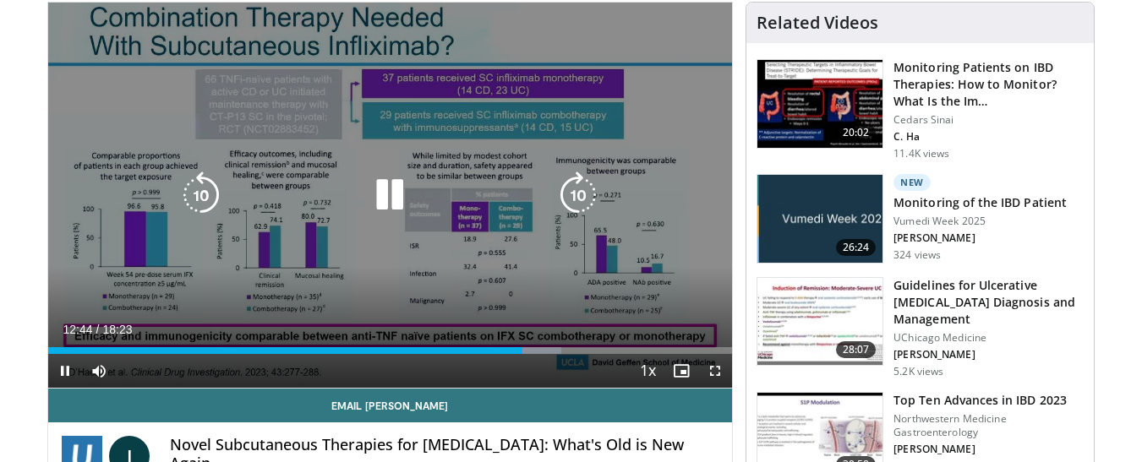
click at [389, 189] on icon "Video Player" at bounding box center [389, 195] width 47 height 47
click at [385, 198] on icon "Video Player" at bounding box center [389, 195] width 47 height 47
click at [205, 188] on icon "Video Player" at bounding box center [201, 195] width 47 height 47
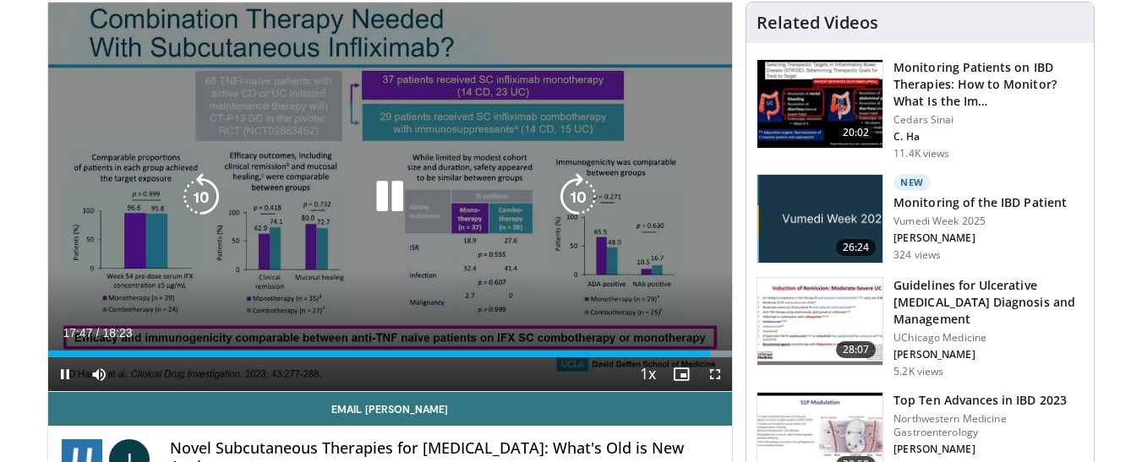
click at [194, 194] on icon "Video Player" at bounding box center [201, 196] width 47 height 47
click at [213, 190] on icon "Video Player" at bounding box center [201, 196] width 47 height 47
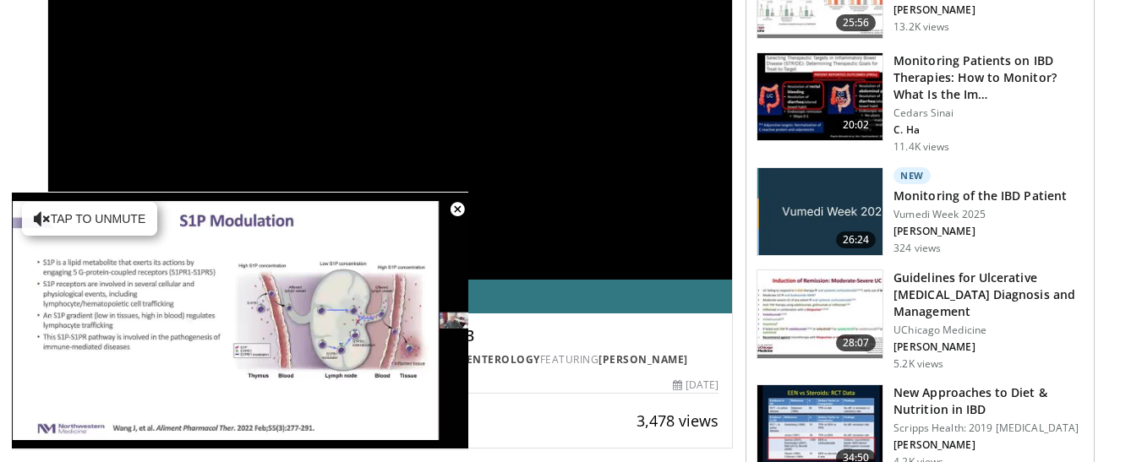
scroll to position [254, 0]
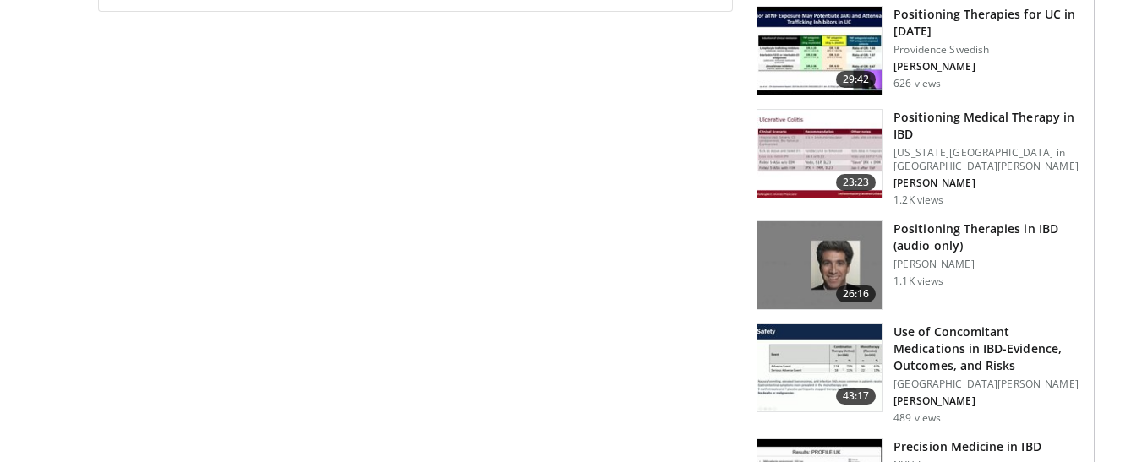
scroll to position [694, 0]
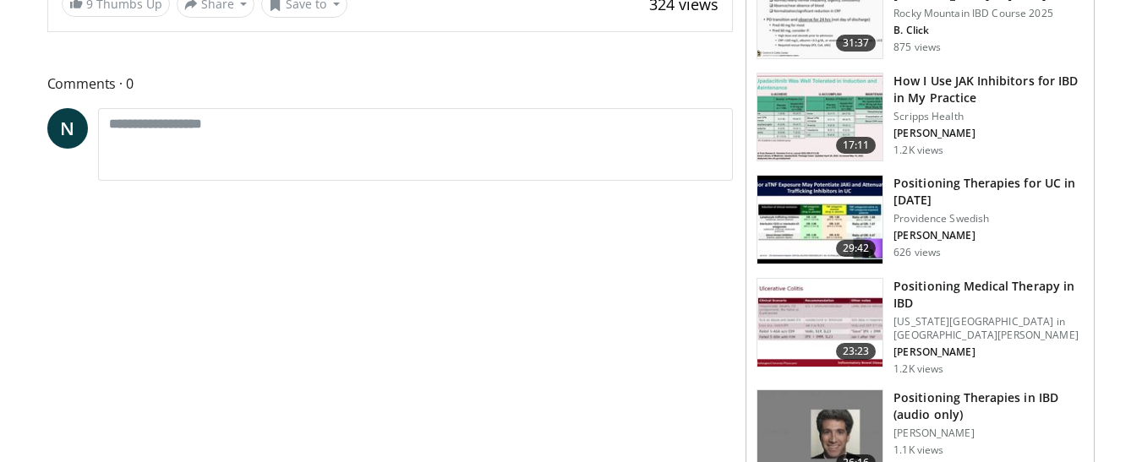
click at [856, 133] on img at bounding box center [820, 118] width 125 height 88
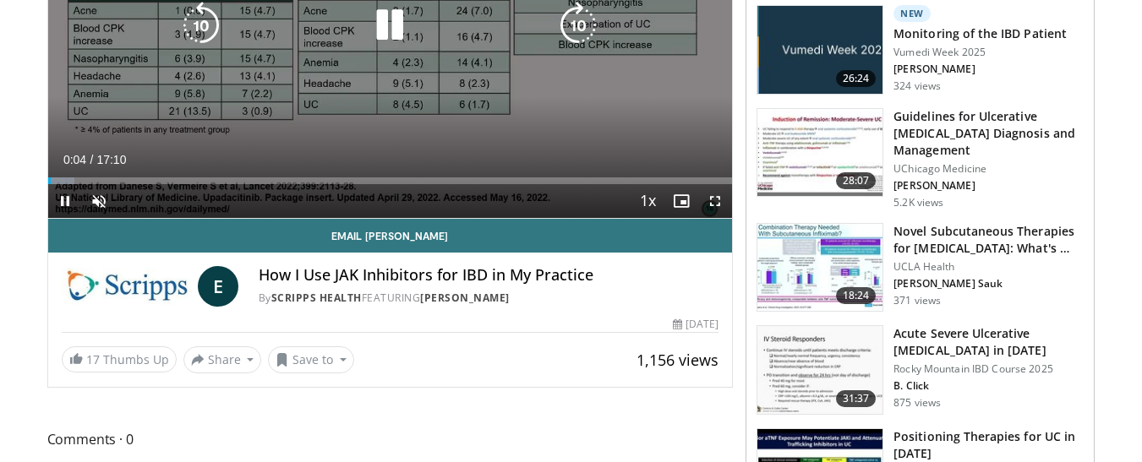
scroll to position [169, 0]
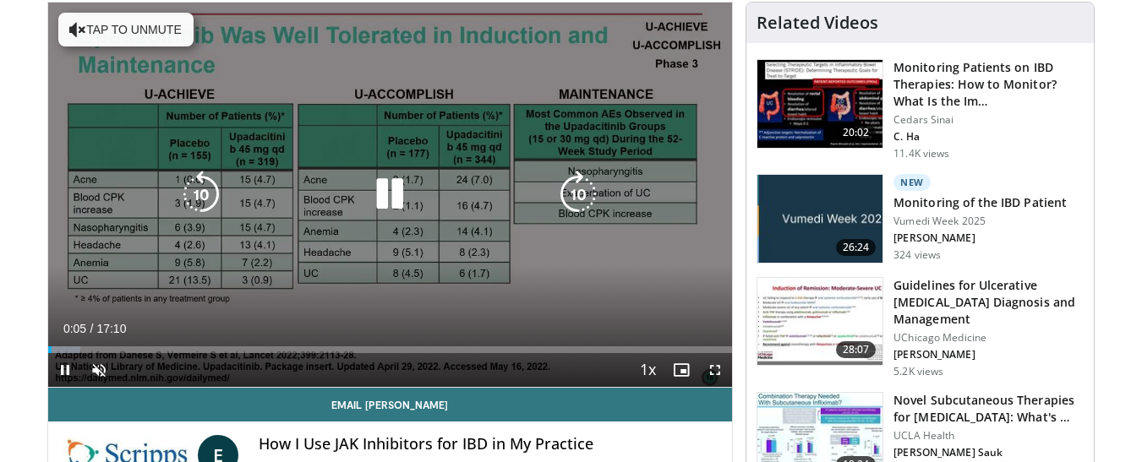
click at [172, 25] on button "Tap to unmute" at bounding box center [125, 30] width 135 height 34
click at [391, 185] on icon "Video Player" at bounding box center [389, 194] width 47 height 47
